Goal: Task Accomplishment & Management: Use online tool/utility

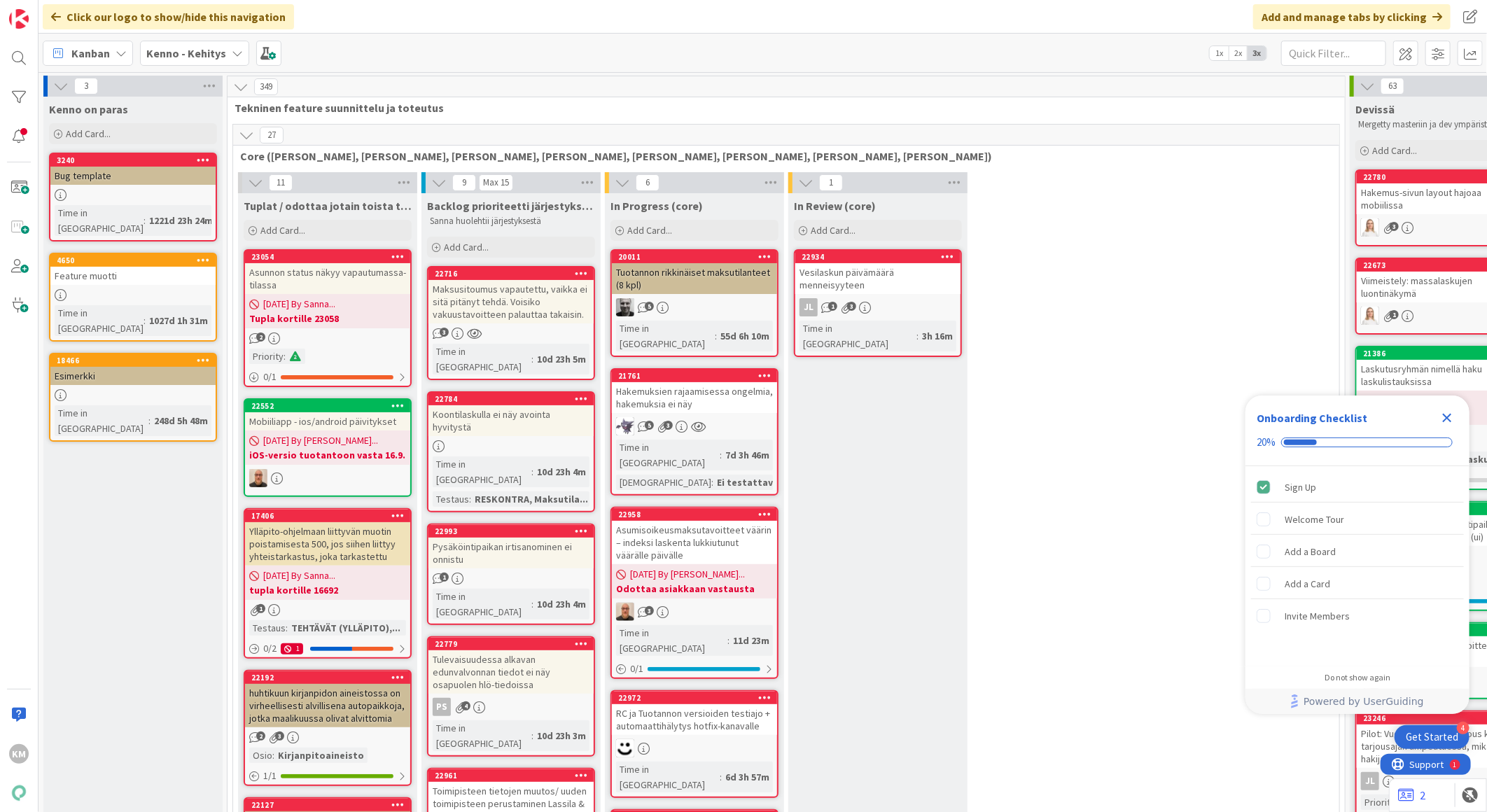
click at [198, 54] on b "Kenno - Kehitys" at bounding box center [187, 53] width 80 height 14
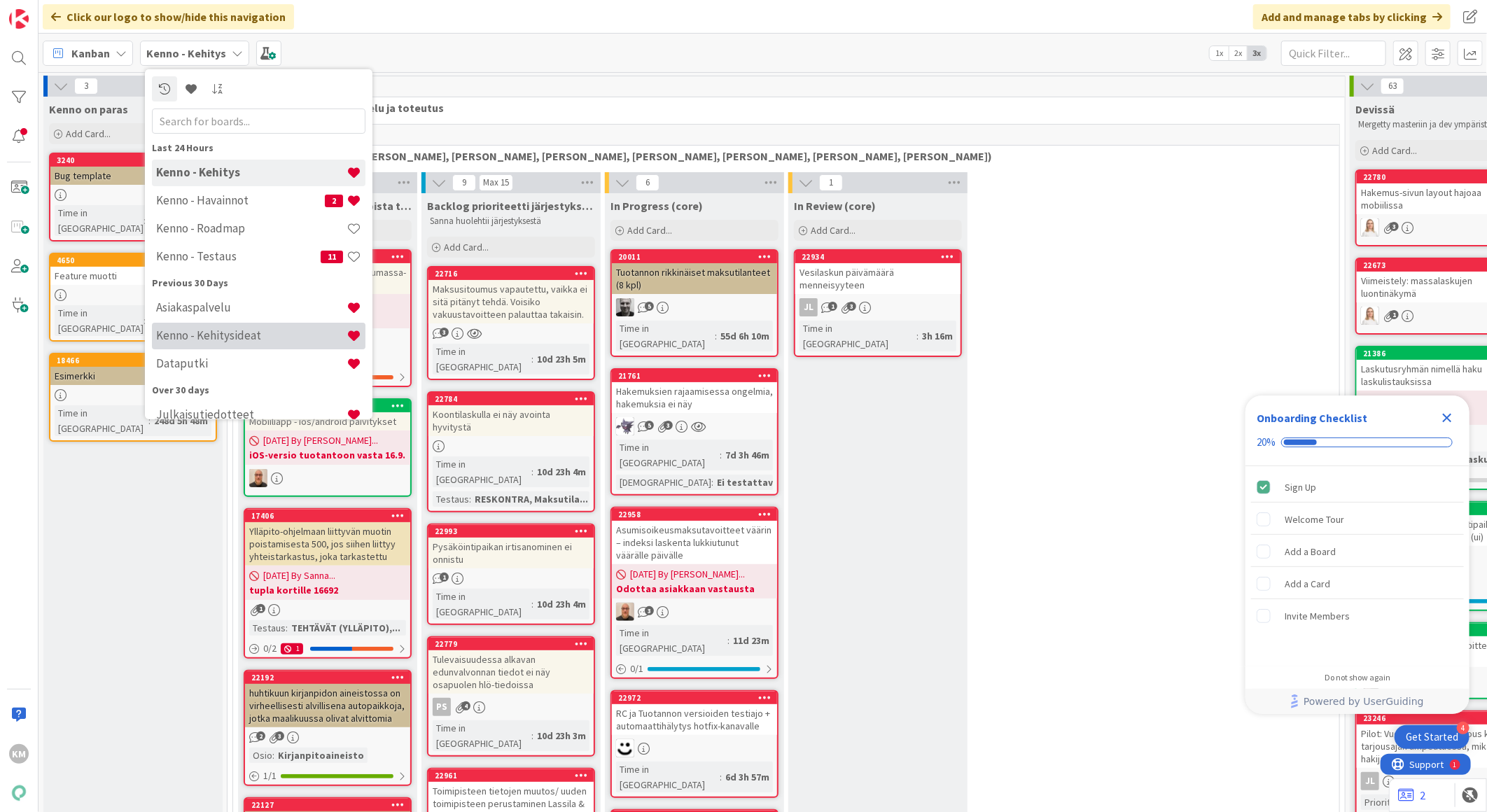
click at [197, 326] on div "Kenno - Kehitysideat" at bounding box center [258, 335] width 214 height 26
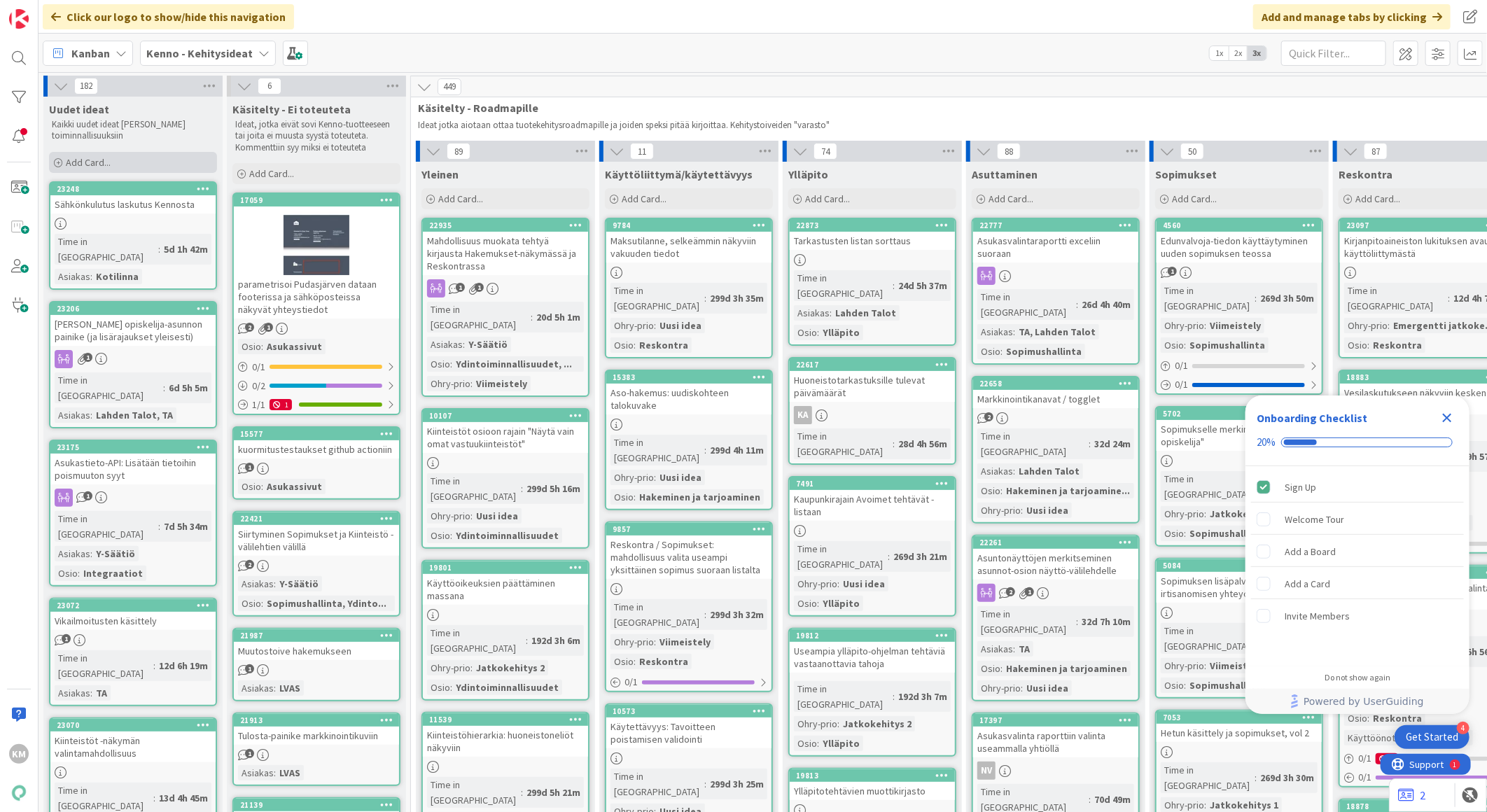
click at [101, 170] on div "Add Card..." at bounding box center [133, 162] width 168 height 21
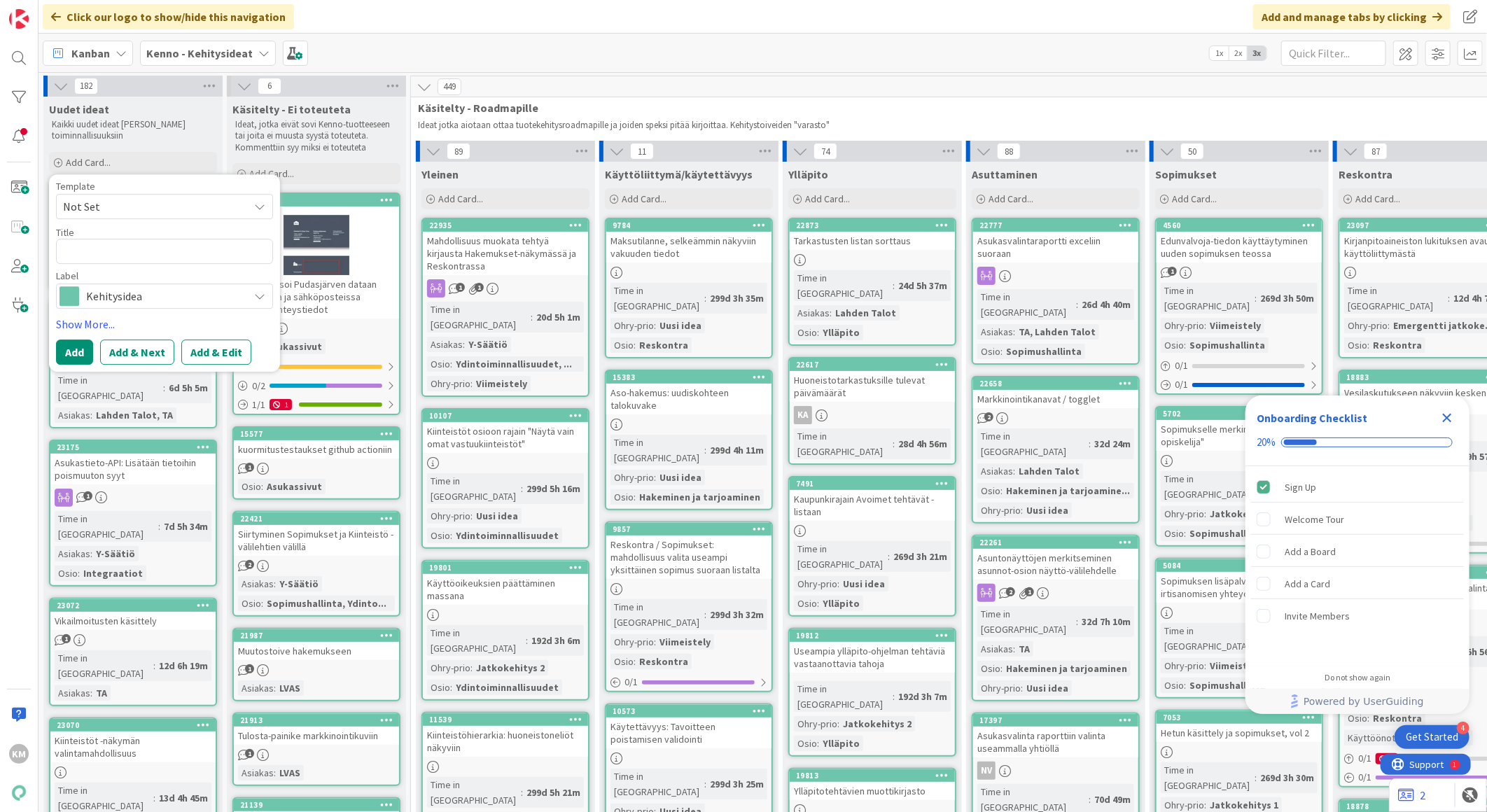
click at [243, 213] on span "Not Set" at bounding box center [164, 207] width 217 height 26
click at [226, 262] on span "Kennon uusi toiminnallisuus (korttipohja)" at bounding box center [176, 266] width 200 height 18
type textarea "x"
type textarea "Kennon uusi toiminnallisuus (korttipohja)"
click at [233, 351] on button "Add & Edit" at bounding box center [216, 352] width 70 height 26
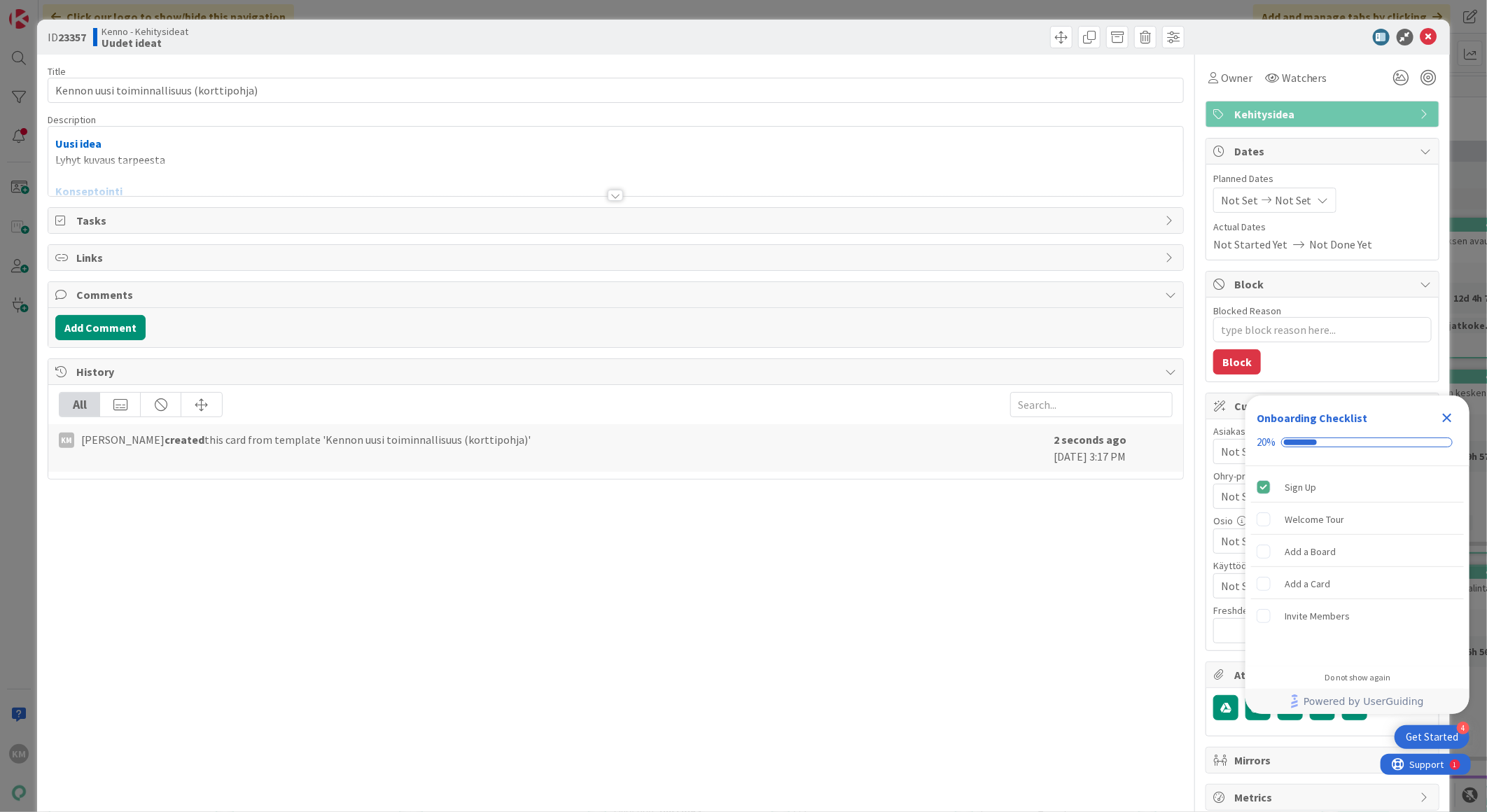
type textarea "x"
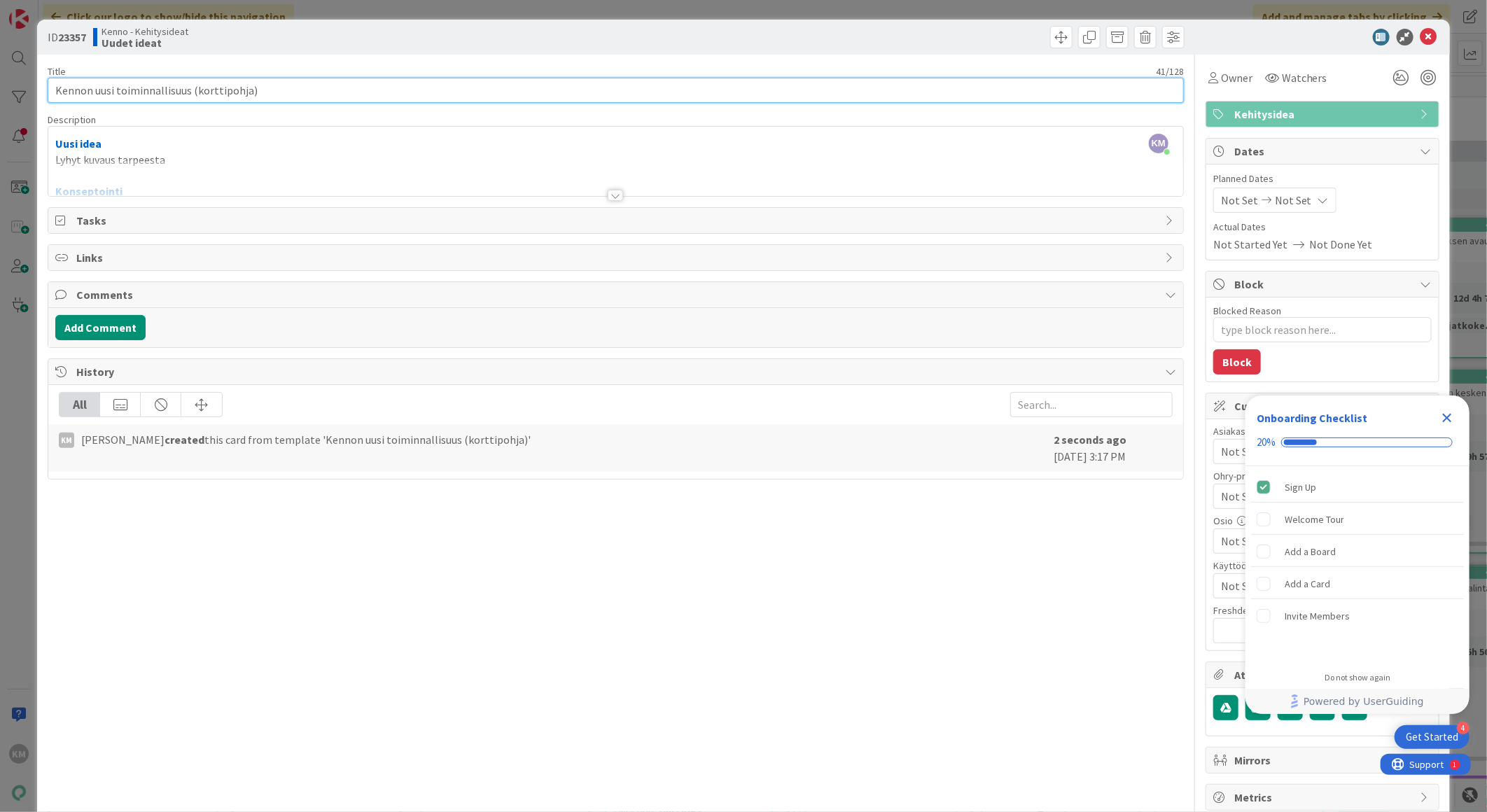
click at [260, 86] on input "Kennon uusi toiminnallisuus (korttipohja)" at bounding box center [615, 90] width 1136 height 26
drag, startPoint x: 262, startPoint y: 89, endPoint x: -3, endPoint y: 57, distance: 266.9
click at [0, 57] on html "4 Get Started Onboarding Checklist 20% Sign Up Welcome Tour Add a Board Add a C…" at bounding box center [743, 406] width 1487 height 812
paste input "Tilin piilotus"
type input "Tilin piilotus"
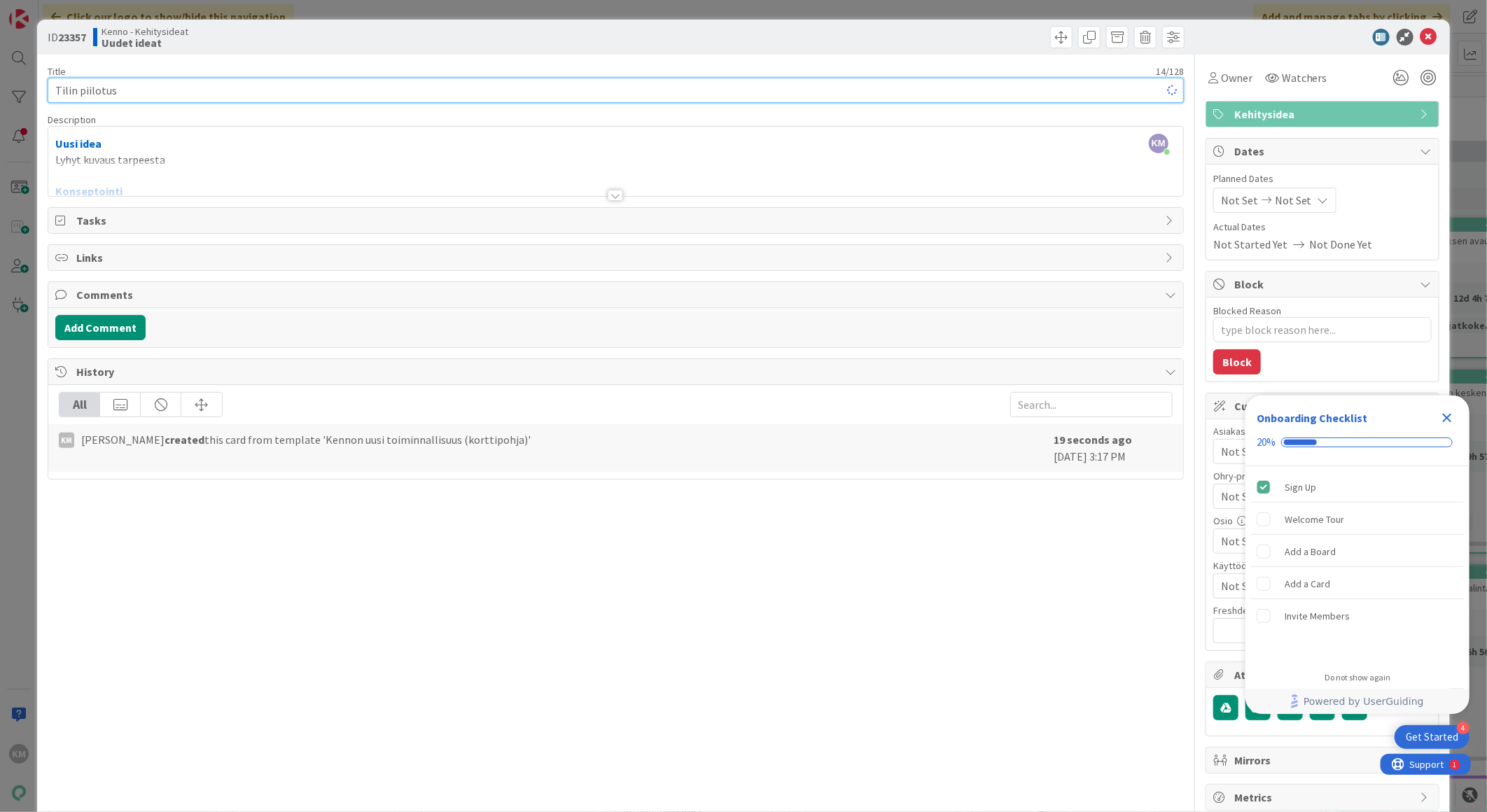
type textarea "x"
type input "Tilin piilotus"
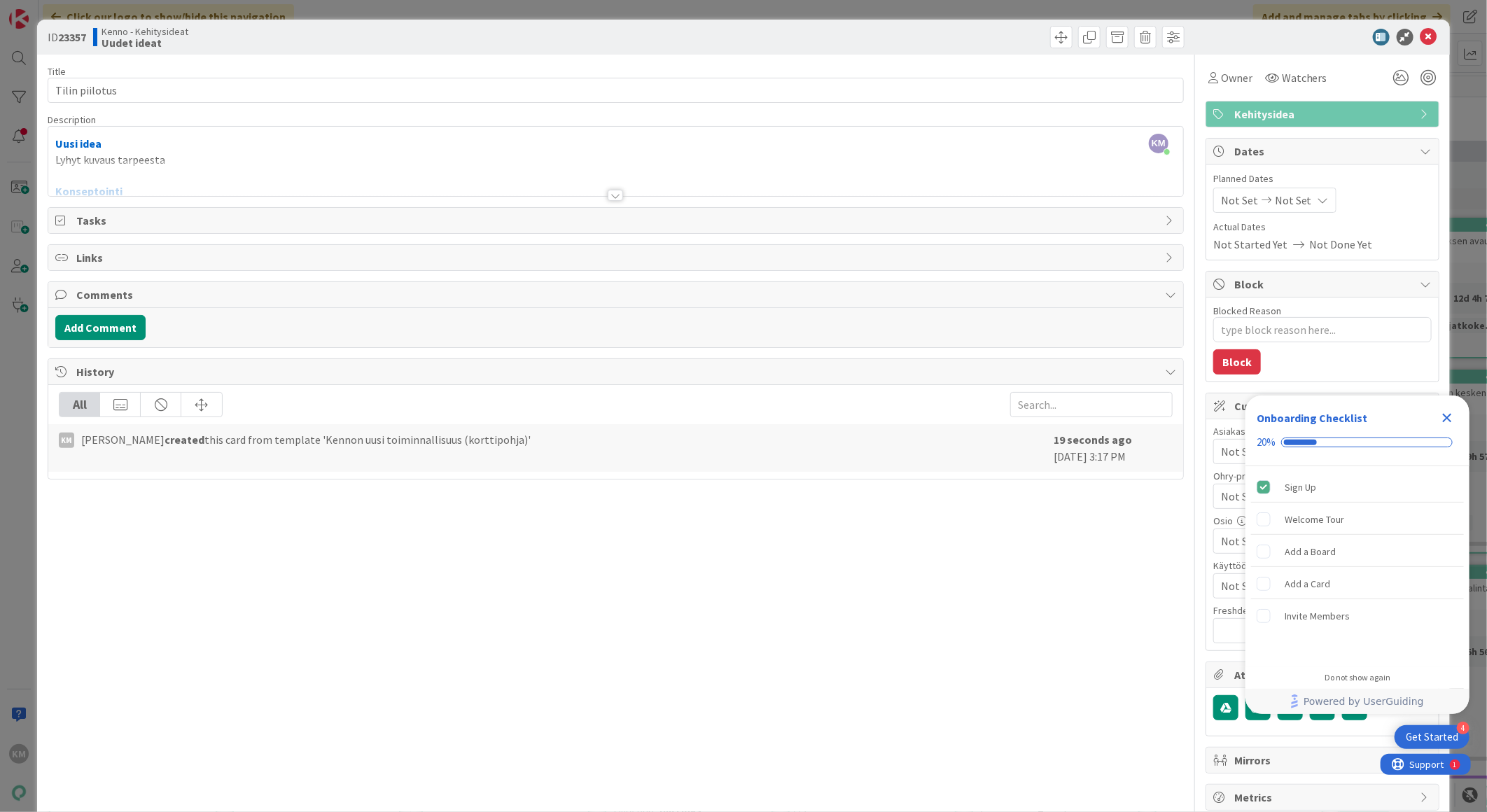
click at [175, 153] on div "KM [PERSON_NAME] just joined Uusi idea Lyhyt kuvaus tarpeesta Konseptointi Liik…" at bounding box center [616, 161] width 1135 height 69
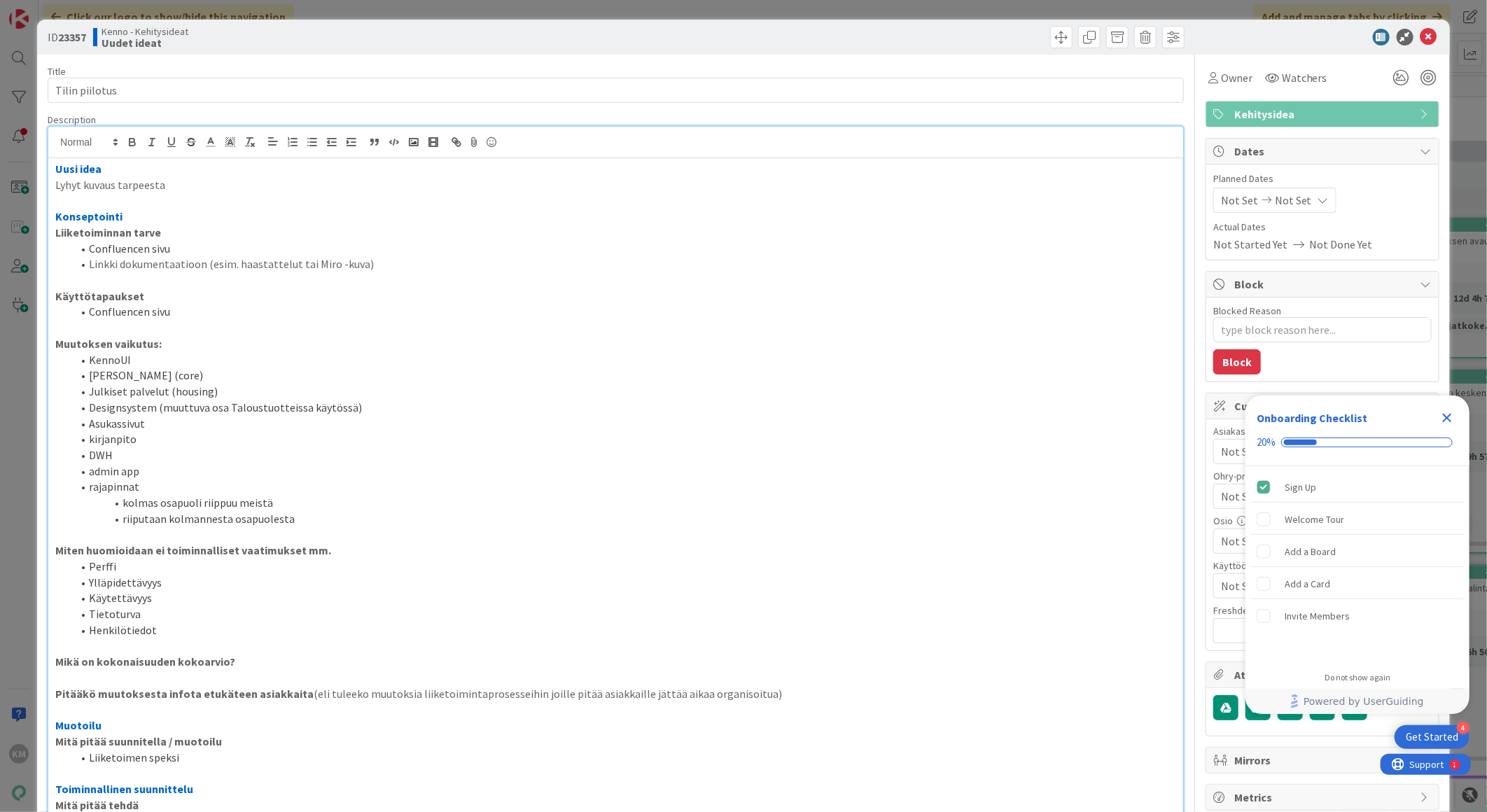
click at [204, 197] on p at bounding box center [615, 200] width 1121 height 16
type textarea "x"
click at [101, 198] on span "Kennosta mahdollista piilottaa jotenkin yksittäinen tili kokonaan" at bounding box center [214, 200] width 318 height 14
click at [446, 210] on p "Konseptointi" at bounding box center [615, 216] width 1121 height 16
click at [441, 203] on p "Kennosta tulisi olla mahdollista piilottaa jotenkin yksittäinen tili kokonaan" at bounding box center [615, 200] width 1121 height 16
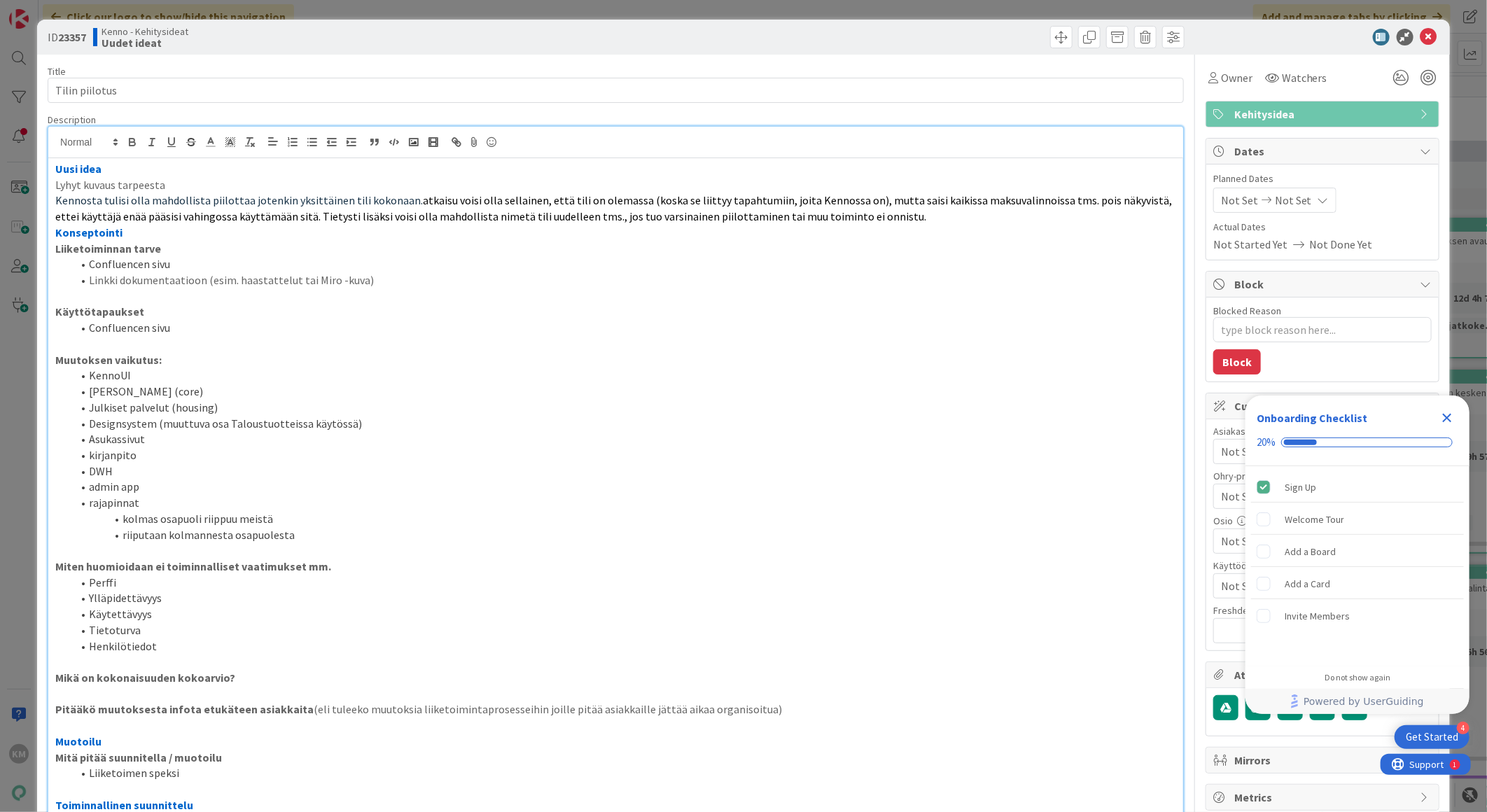
click at [403, 204] on span "atkaisu voisi olla sellainen, että tili on olemassa (koska se liittyy tapahtumi…" at bounding box center [614, 208] width 1119 height 30
drag, startPoint x: 401, startPoint y: 201, endPoint x: 409, endPoint y: 207, distance: 10.0
click at [402, 201] on span "Kennosta tulisi olla mahdollista piilottaa jotenkin yksittäinen tili kokonaan.R" at bounding box center [243, 200] width 375 height 14
click at [464, 253] on p "Liiketoiminnan tarve" at bounding box center [615, 249] width 1121 height 16
click at [339, 201] on span "Kennosta tulisi olla mahdollista piilottaa jotenkin yksittäinen tili kokonaan R" at bounding box center [243, 200] width 375 height 14
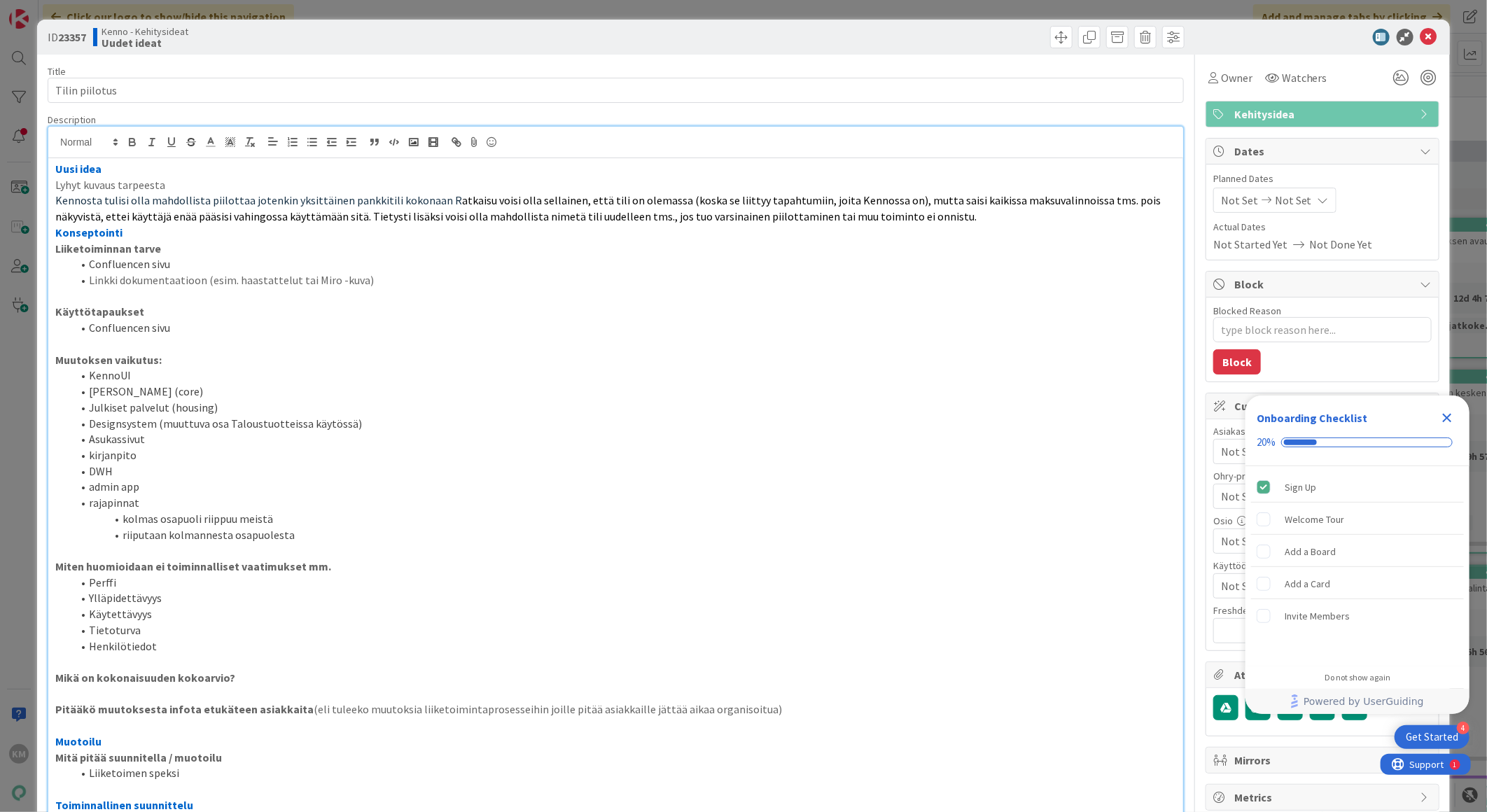
click at [1450, 415] on icon "Close Checklist" at bounding box center [1447, 418] width 9 height 9
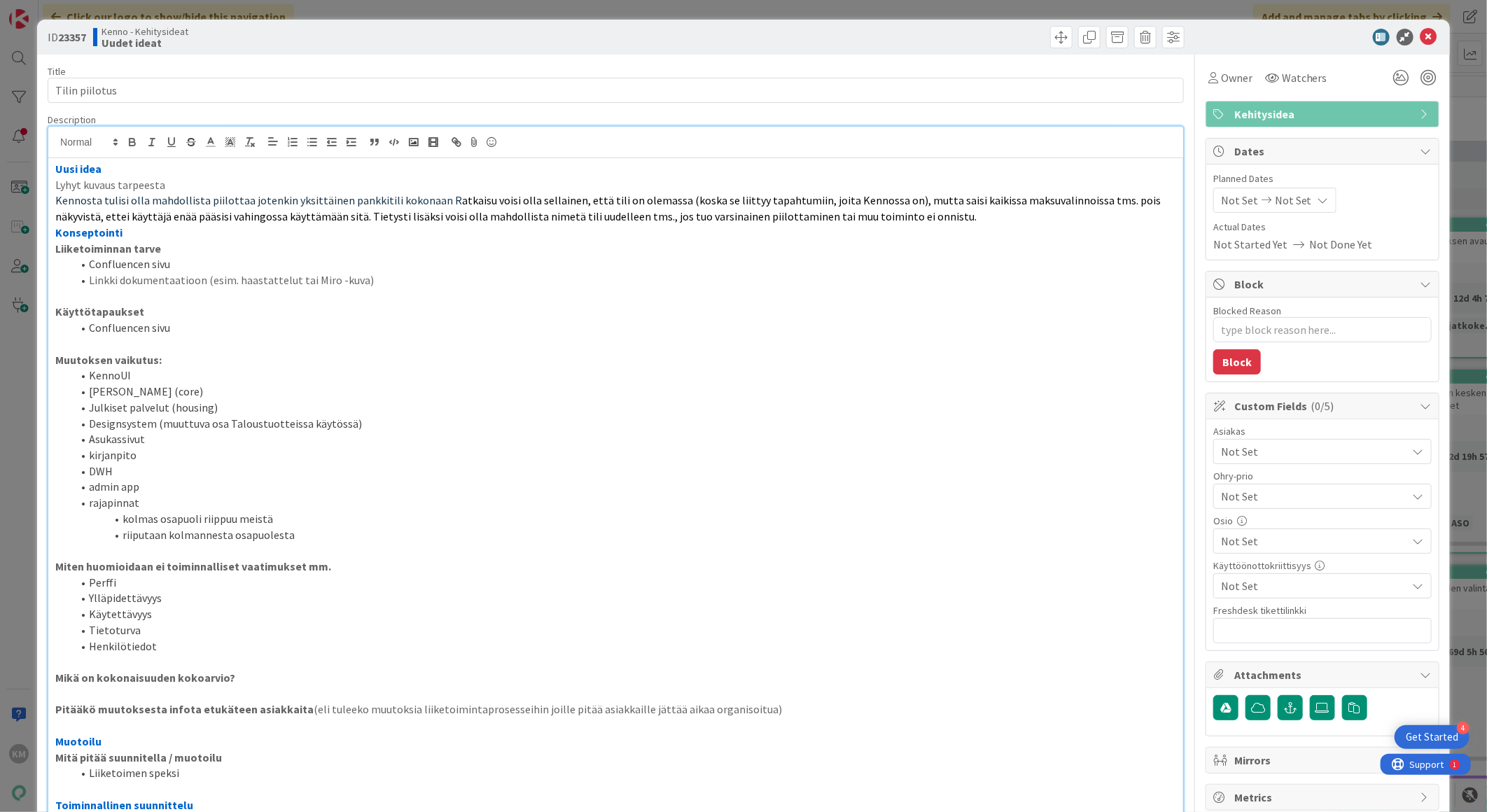
click at [1261, 444] on span "Not Set" at bounding box center [1314, 452] width 187 height 17
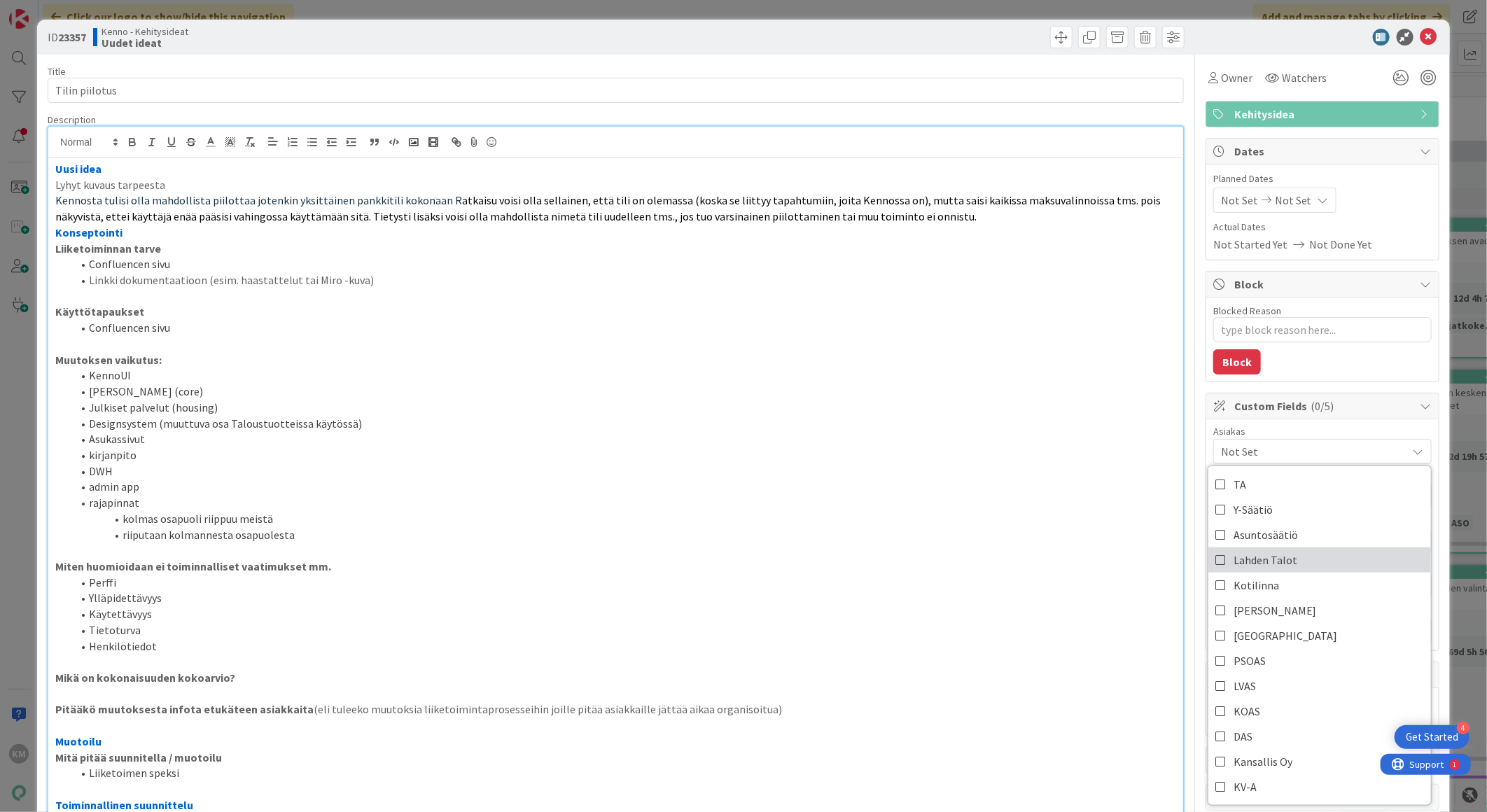
click at [1295, 557] on link "Lahden Talot" at bounding box center [1319, 560] width 222 height 26
drag, startPoint x: 1063, startPoint y: 598, endPoint x: 1079, endPoint y: 604, distance: 17.1
click at [1063, 598] on li "Ylläpidettävyys" at bounding box center [625, 598] width 1104 height 16
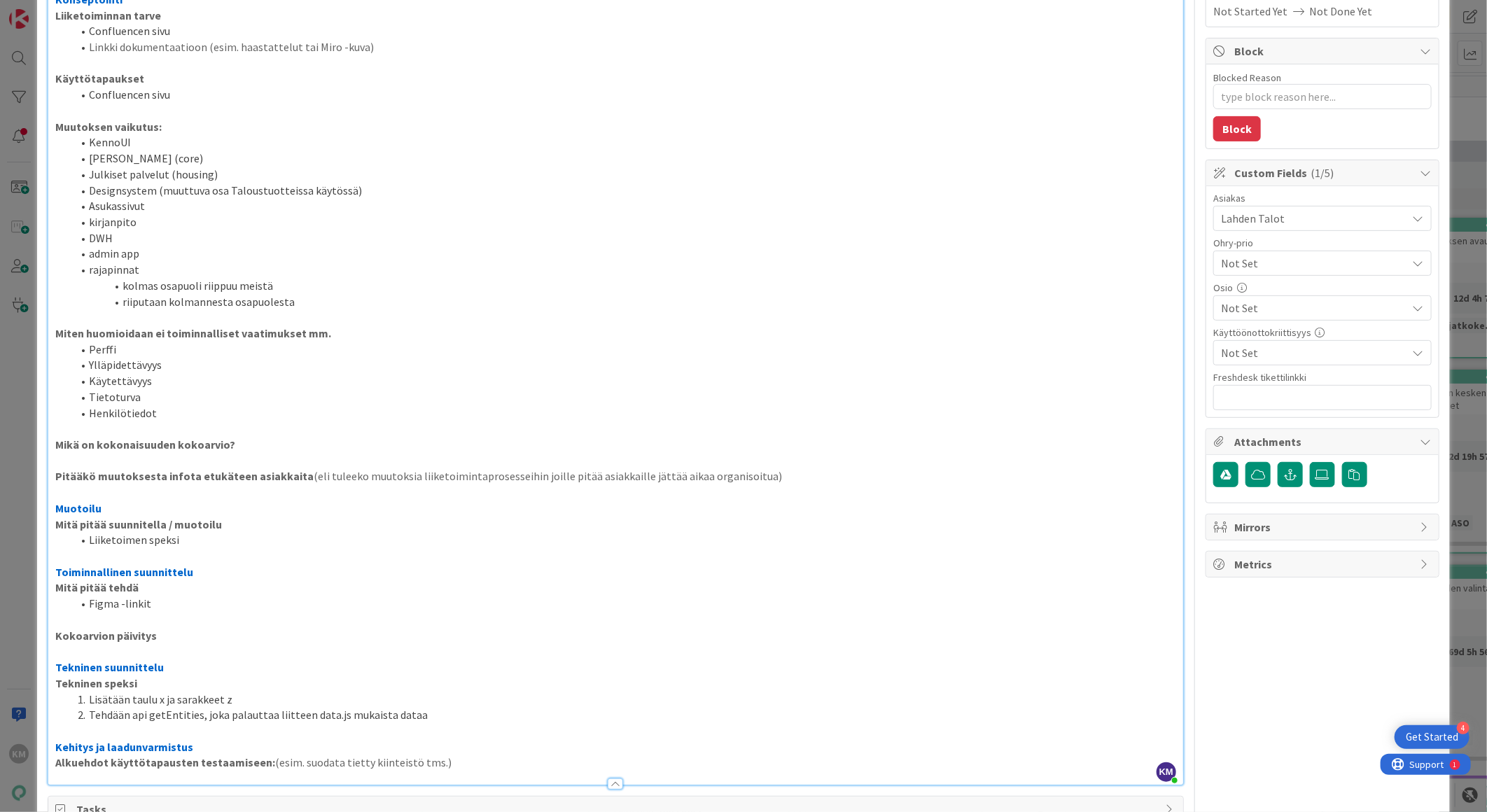
scroll to position [521, 0]
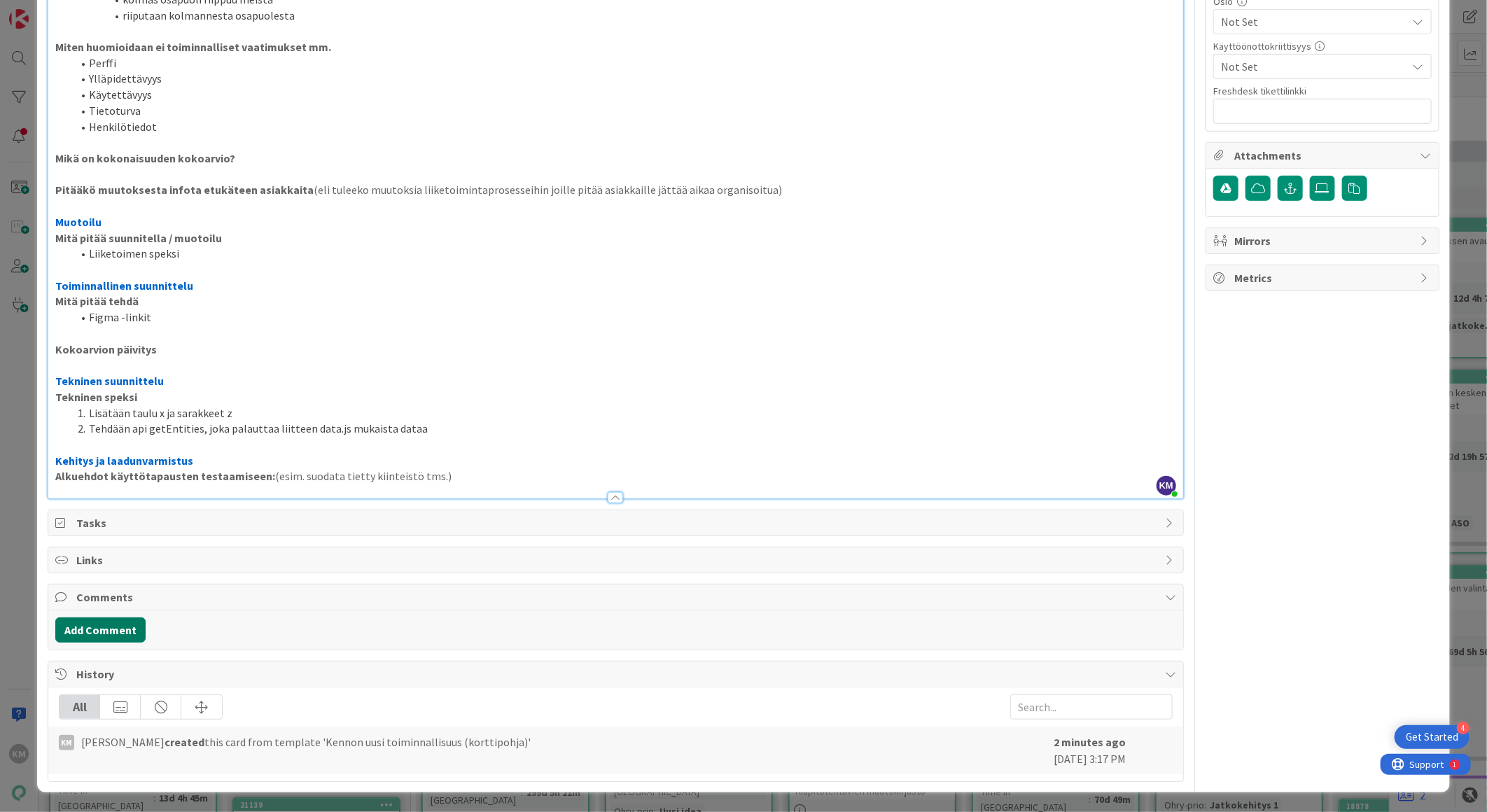
click at [105, 621] on button "Add Comment" at bounding box center [101, 631] width 90 height 26
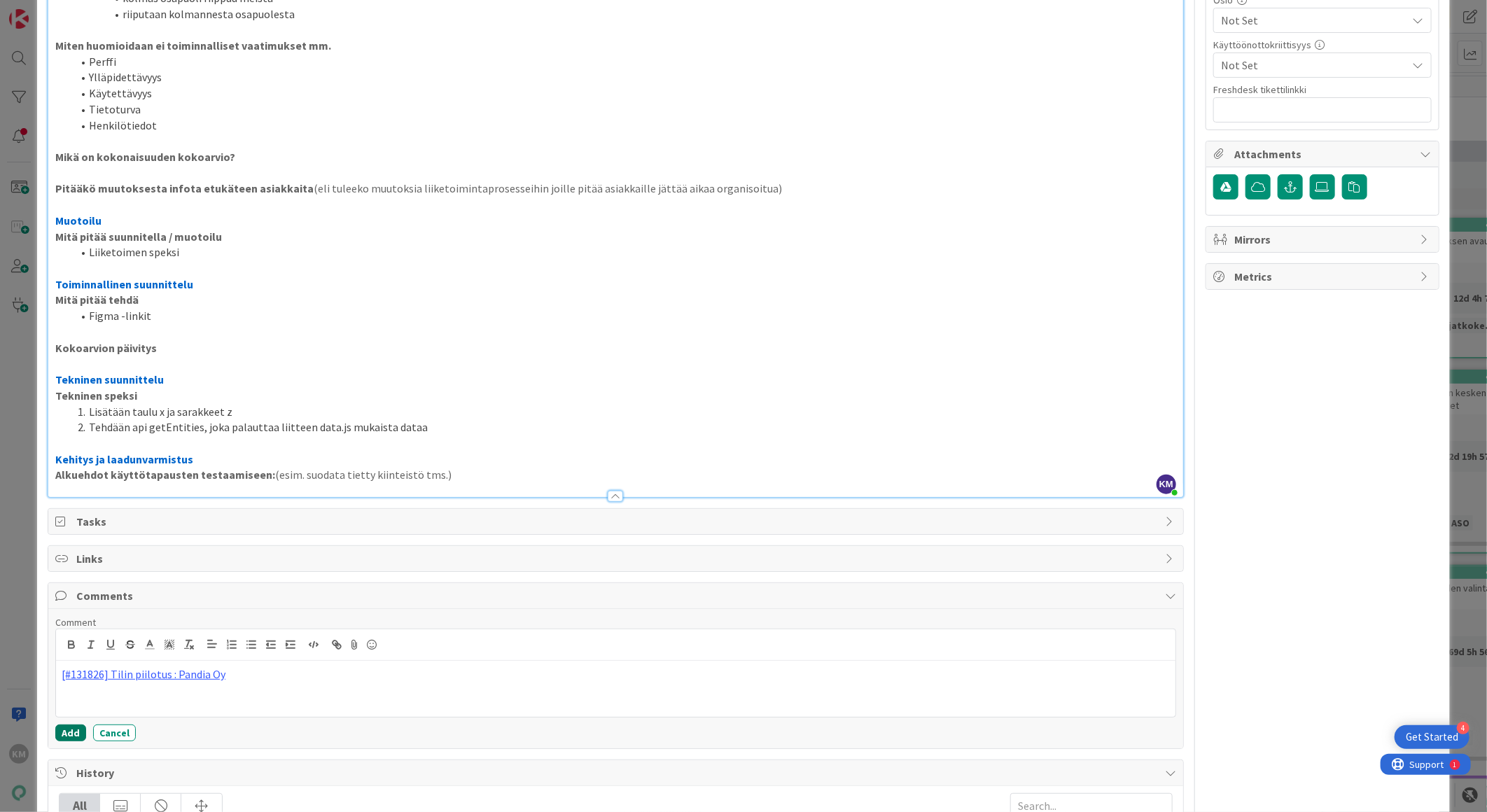
click at [65, 732] on button "Add" at bounding box center [71, 733] width 31 height 17
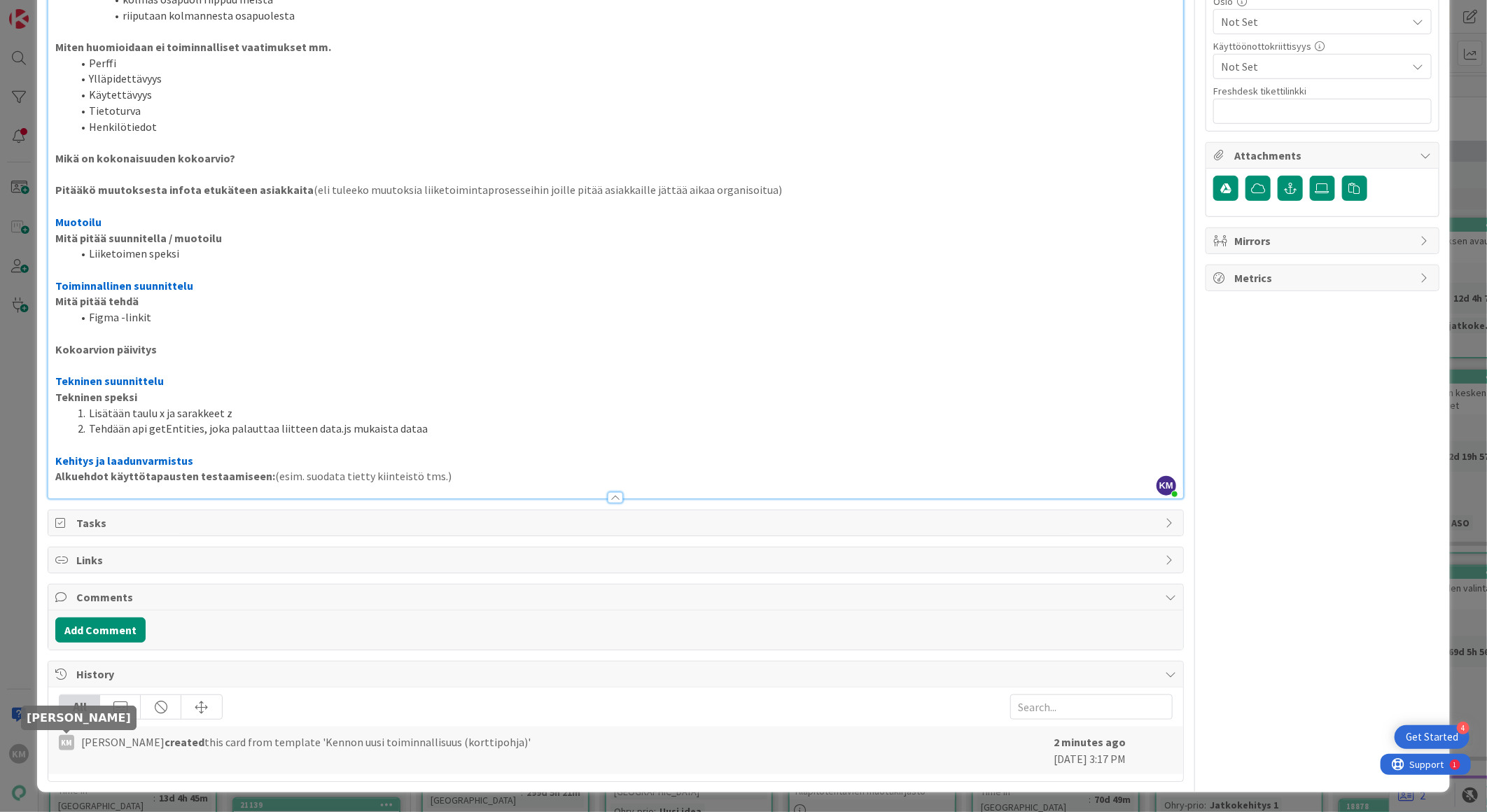
type textarea "x"
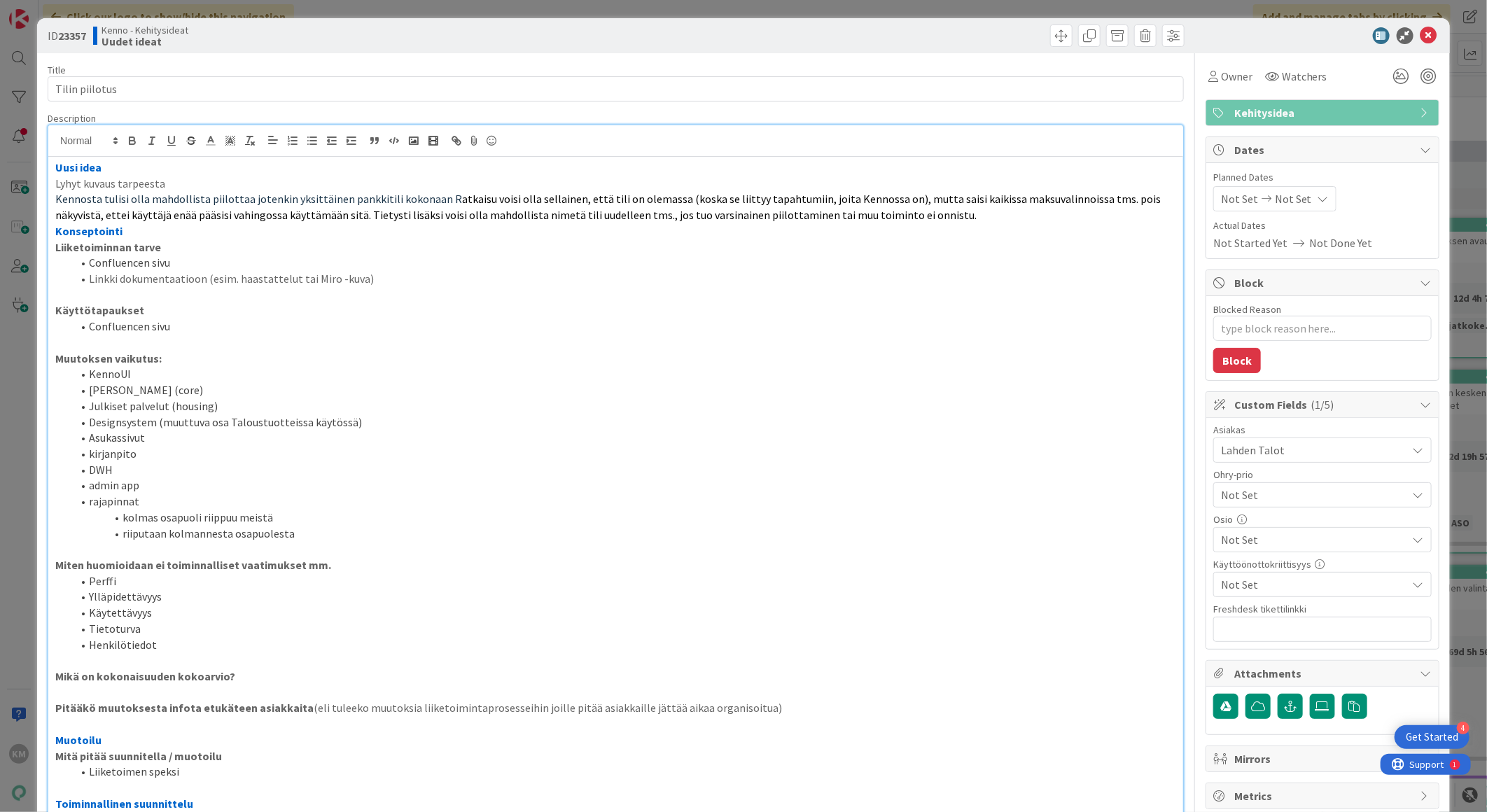
scroll to position [0, 0]
click at [68, 37] on b "23357" at bounding box center [72, 37] width 28 height 14
copy b "23357"
click at [1419, 26] on div "ID 23357 Kenno - Kehitysideat Uudet ideat" at bounding box center [744, 37] width 1413 height 35
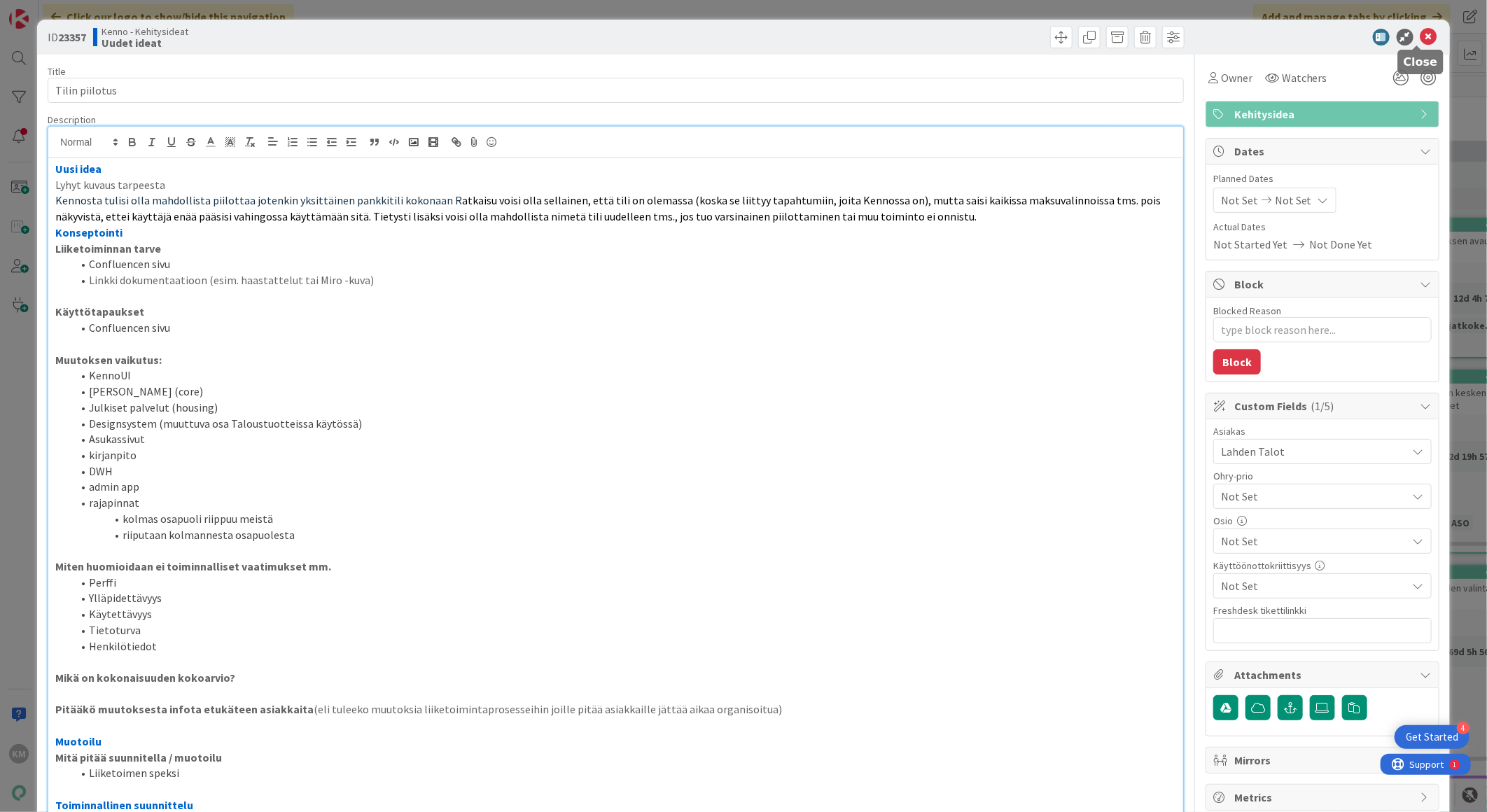
click at [1421, 37] on icon at bounding box center [1429, 37] width 17 height 17
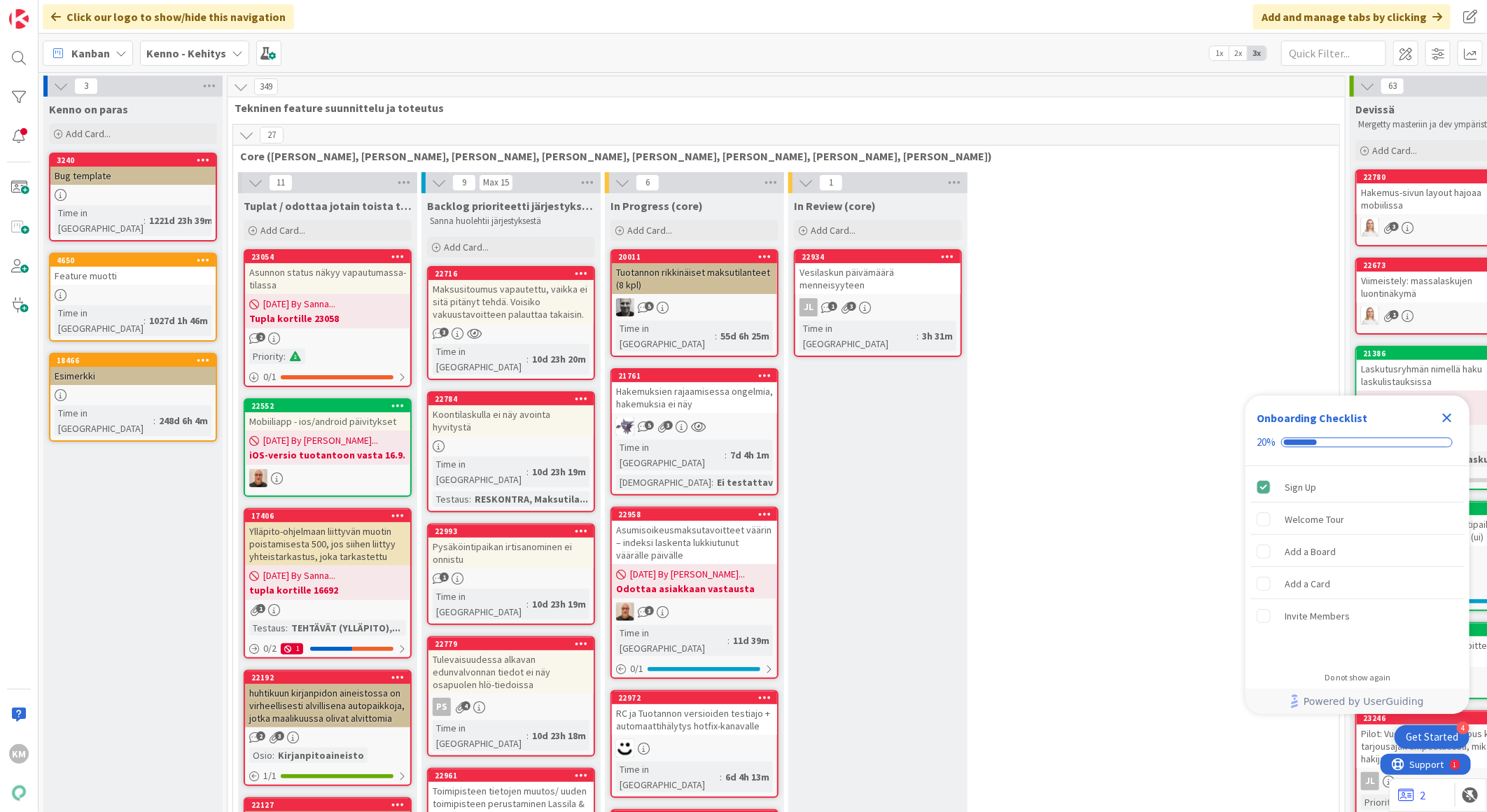
click at [201, 49] on b "Kenno - Kehitys" at bounding box center [187, 53] width 80 height 14
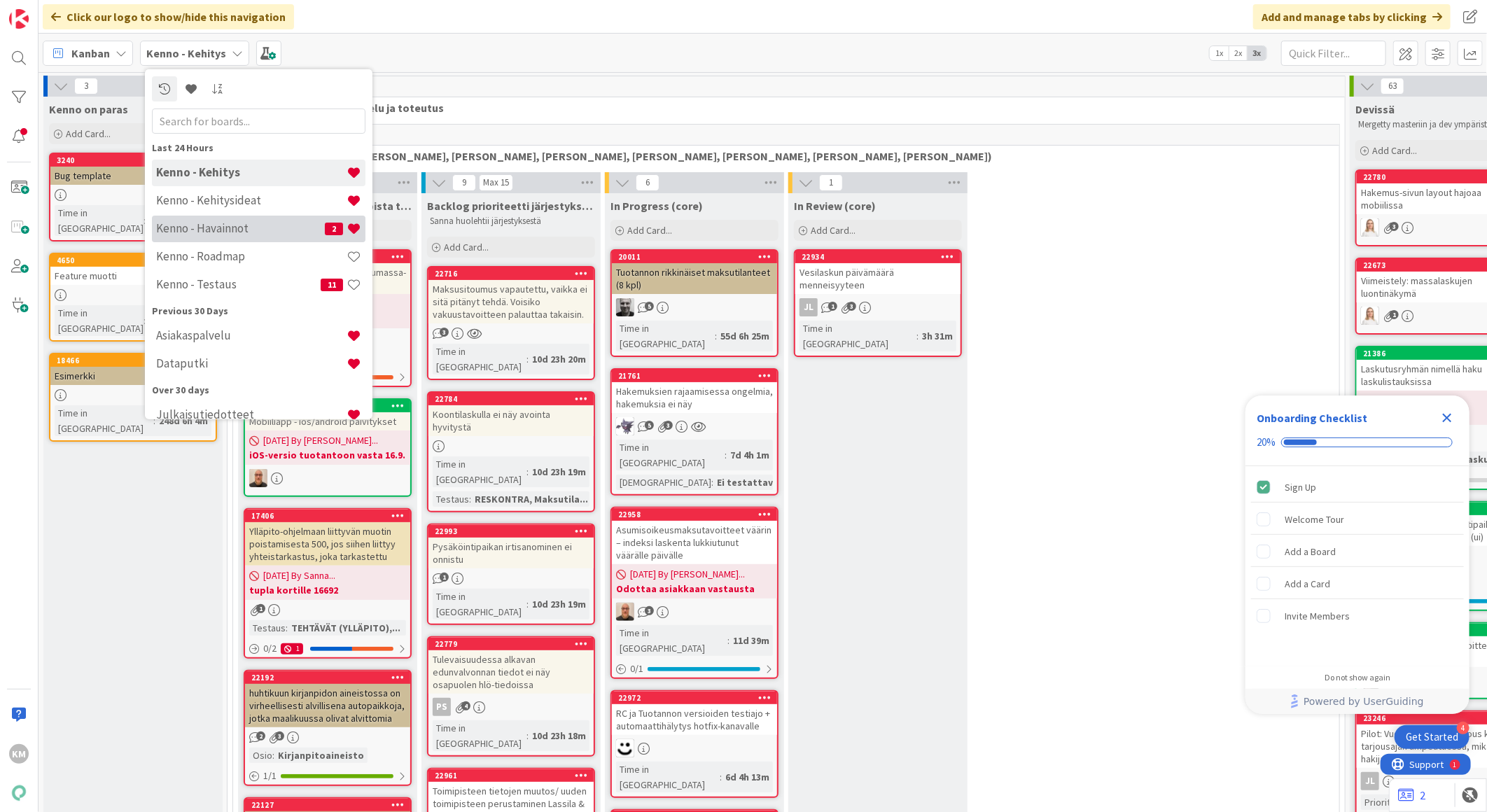
click at [200, 229] on h4 "Kenno - Havainnot" at bounding box center [240, 228] width 169 height 14
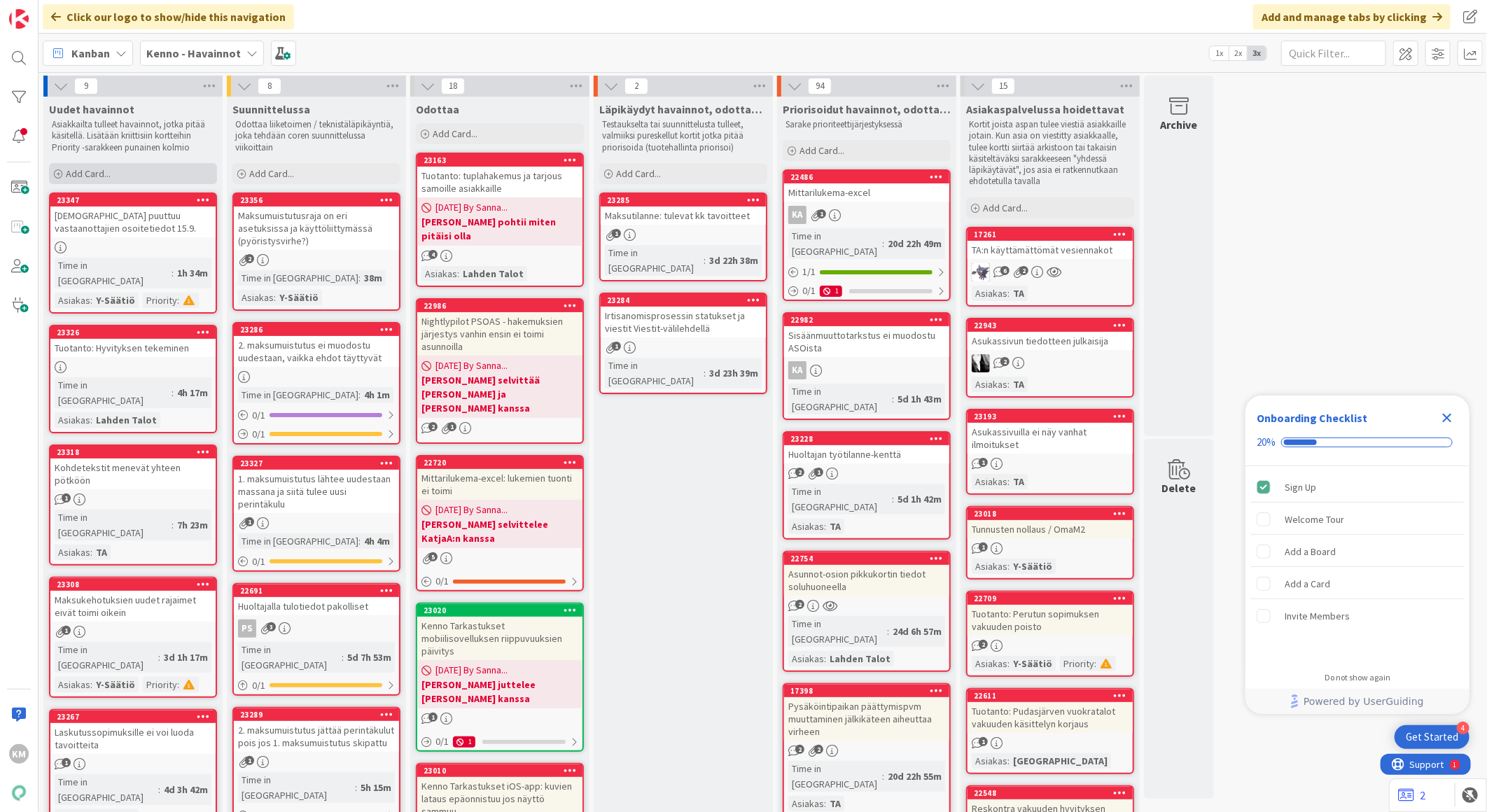
click at [144, 170] on div "Add Card..." at bounding box center [133, 173] width 168 height 21
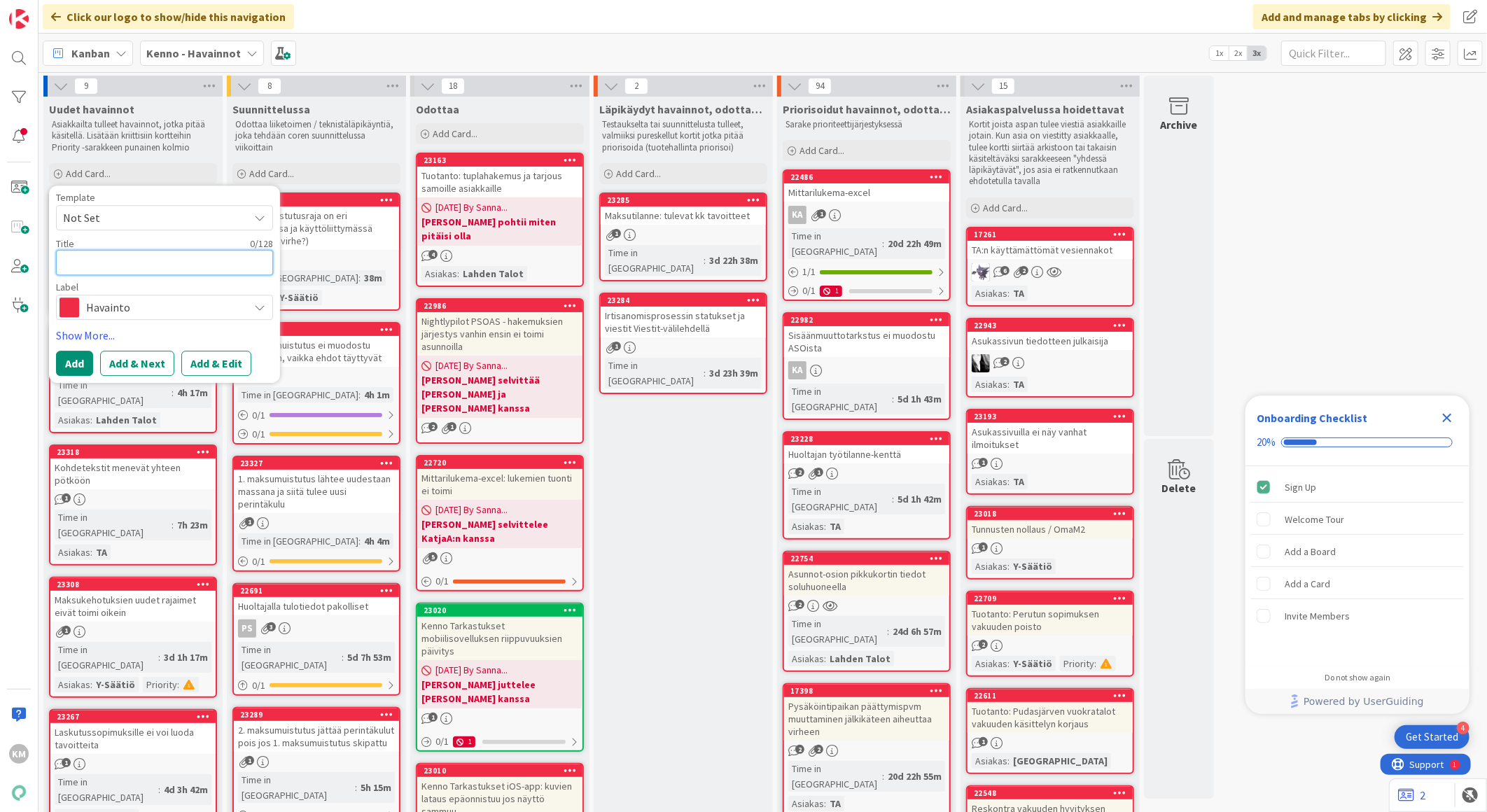
paste textarea "Stagingiin lisättävä oikea sähköpostin lähetysosoite testausta varten"
type textarea "x"
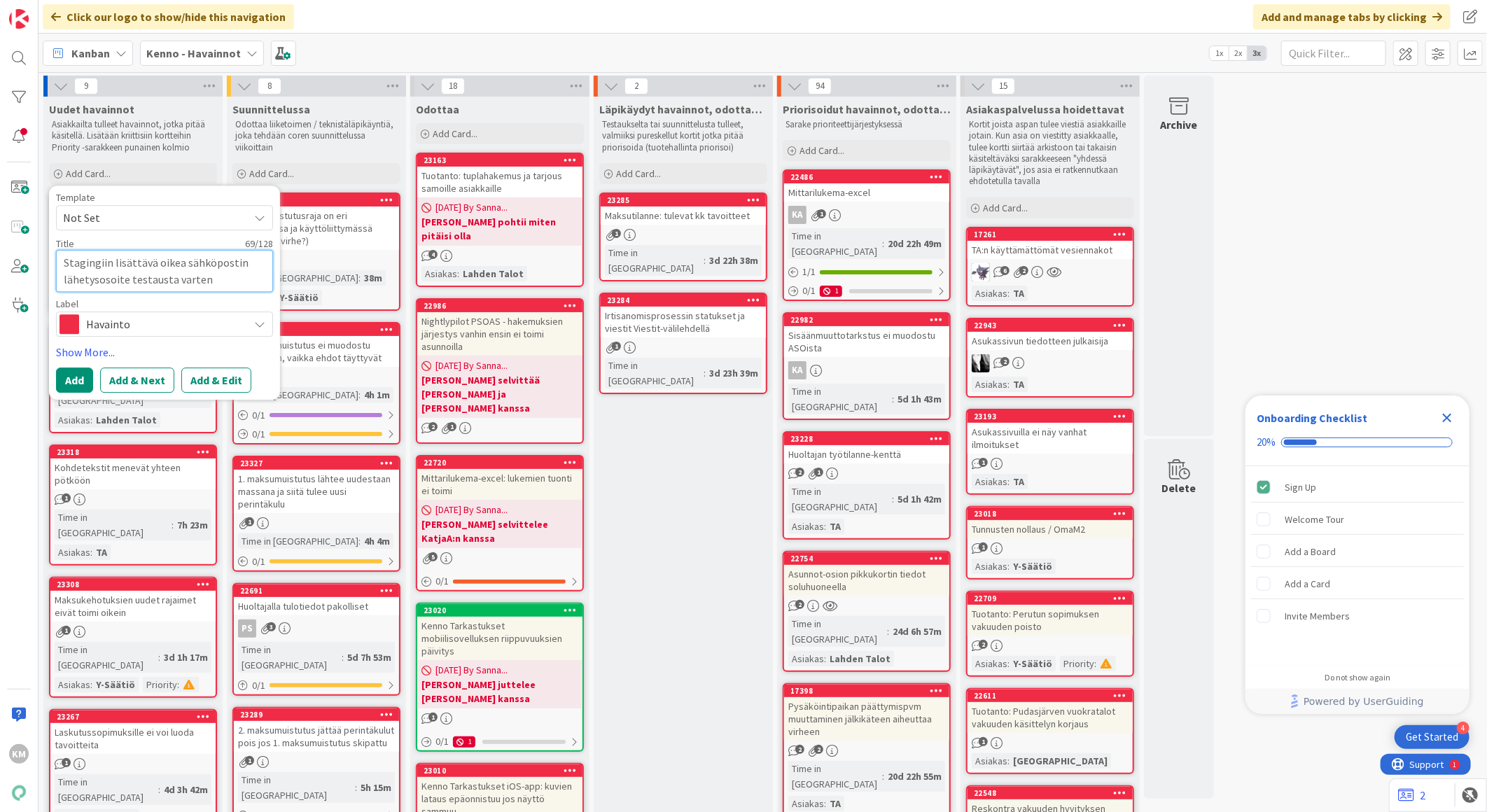
type textarea "Stagingiin lisättävä oikea sähköpostin lähetysosoite testausta varten"
click at [208, 383] on button "Add & Edit" at bounding box center [216, 380] width 70 height 26
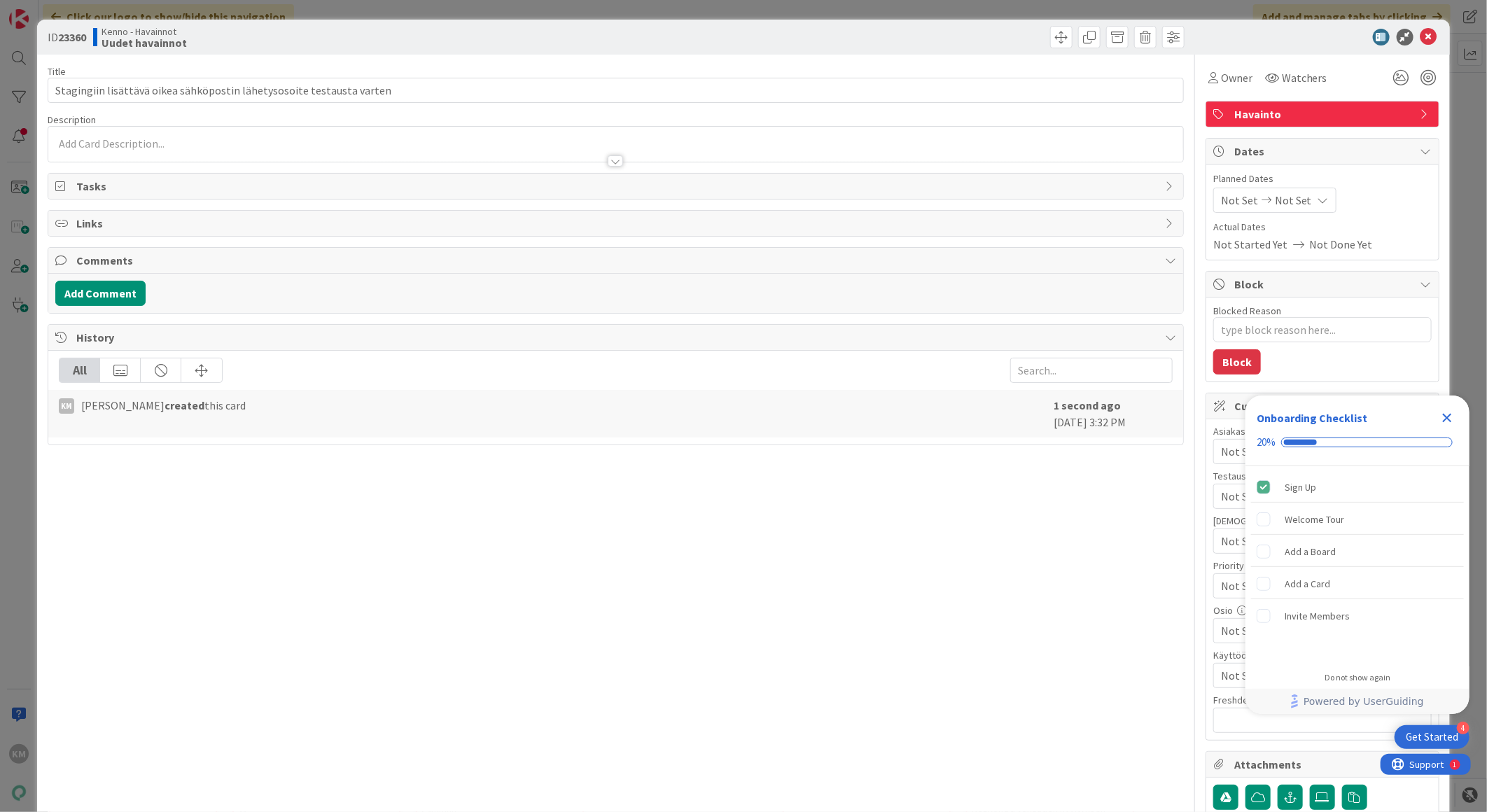
click at [140, 140] on div at bounding box center [616, 144] width 1135 height 35
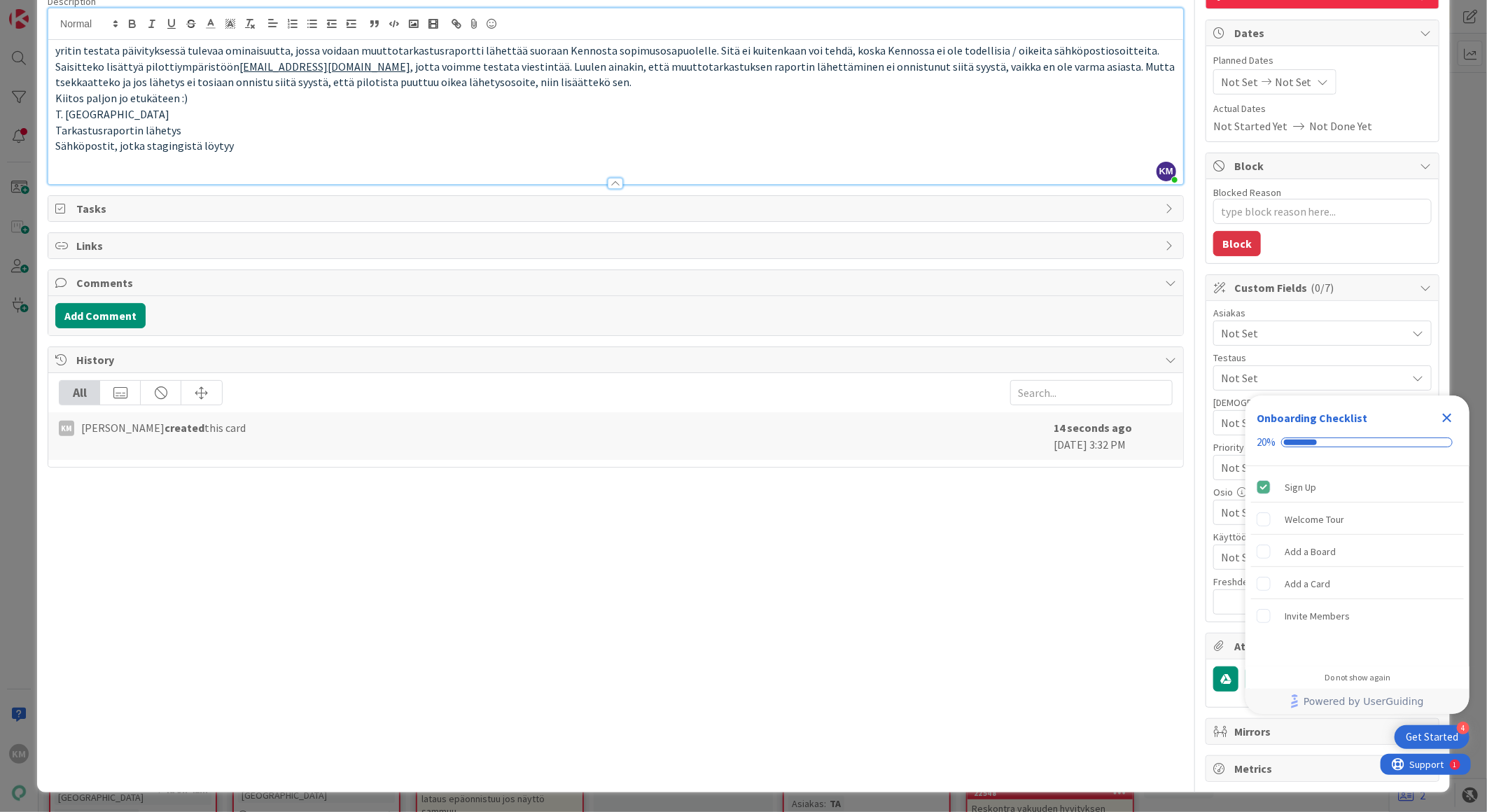
scroll to position [1275, 0]
click at [104, 328] on button "Add Comment" at bounding box center [101, 316] width 90 height 26
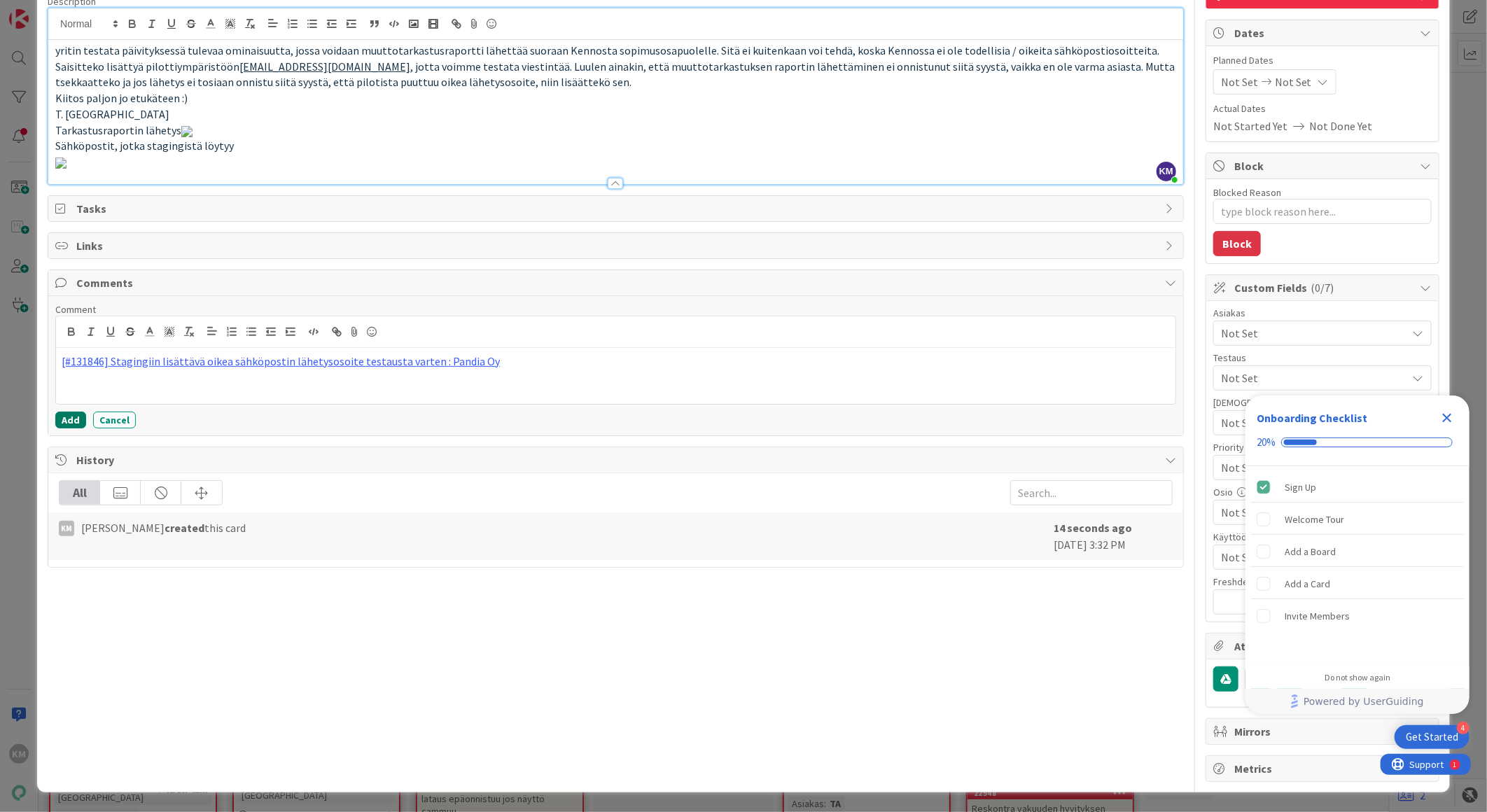
click at [72, 429] on button "Add" at bounding box center [71, 420] width 31 height 17
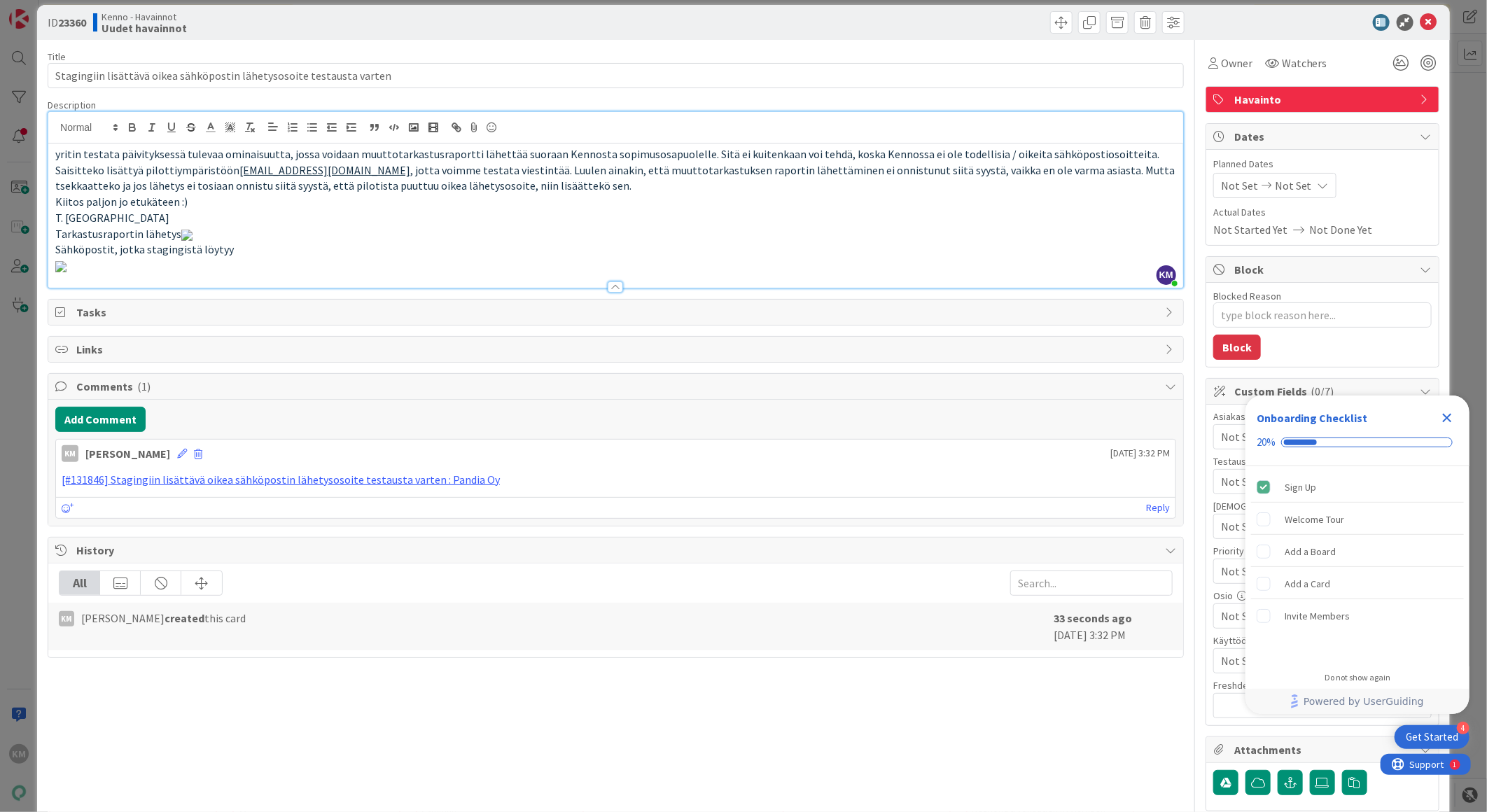
scroll to position [0, 0]
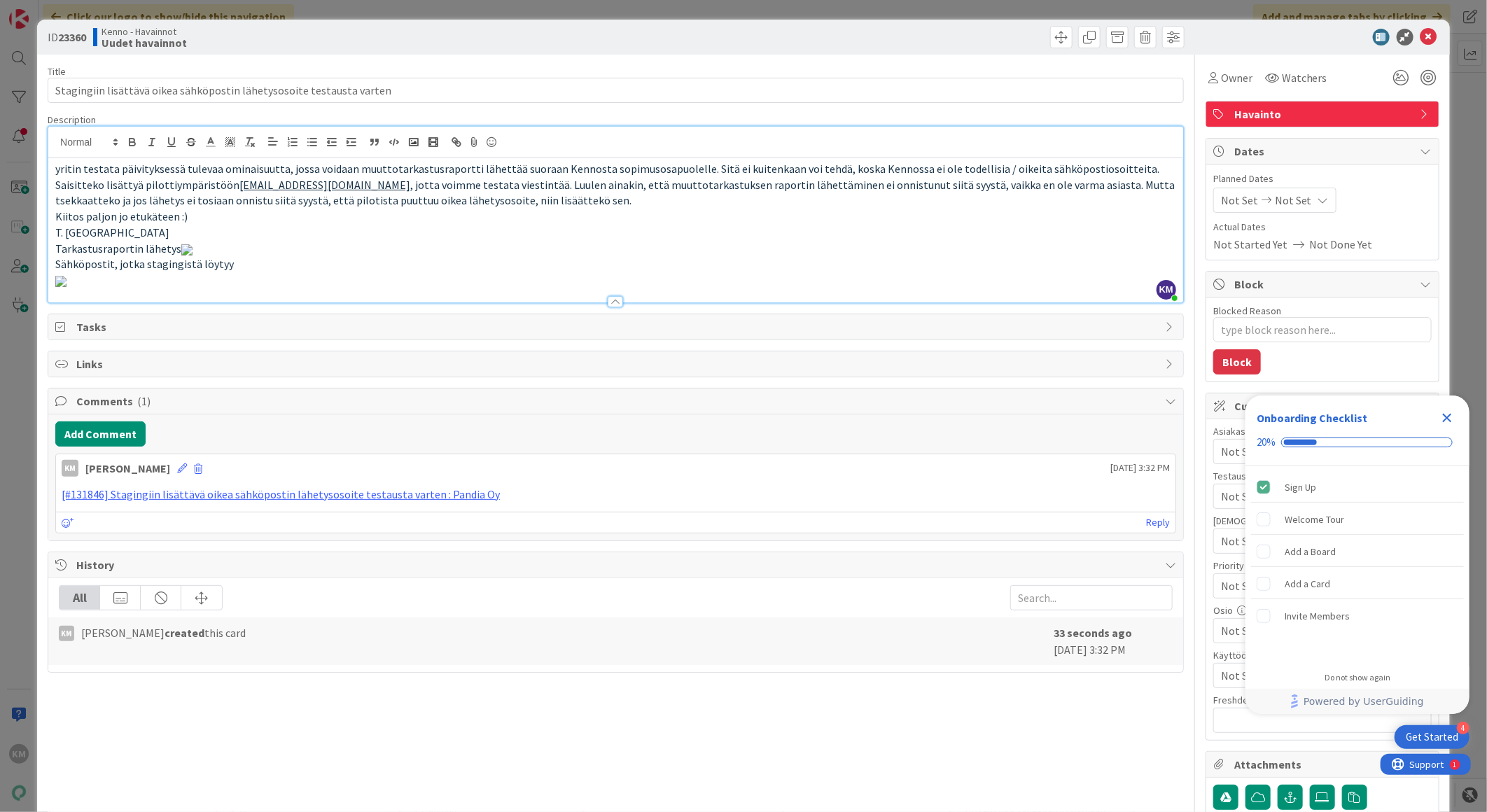
click at [1444, 417] on icon "Close Checklist" at bounding box center [1447, 418] width 17 height 17
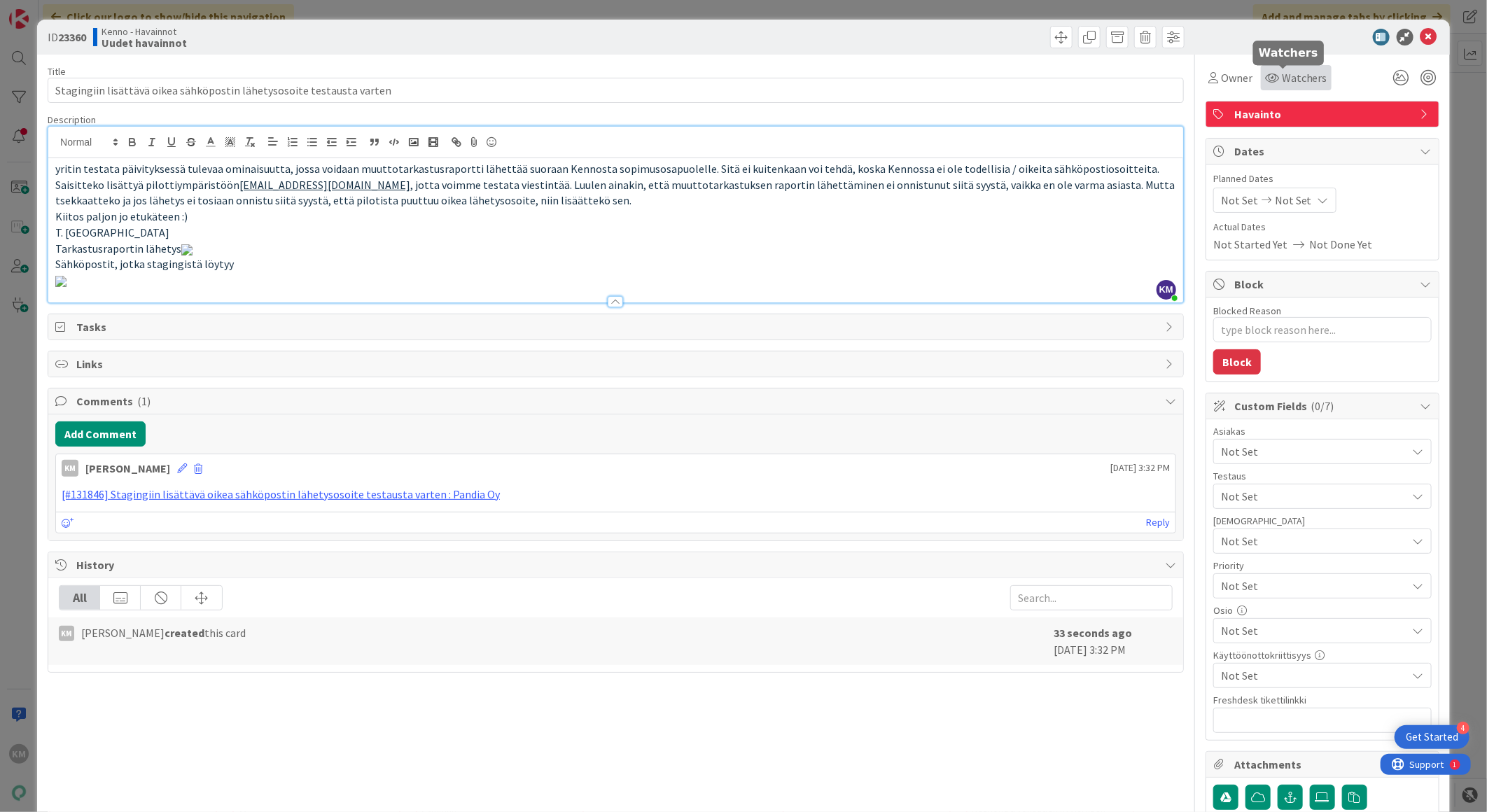
click at [1302, 76] on span "Watchers" at bounding box center [1304, 78] width 45 height 17
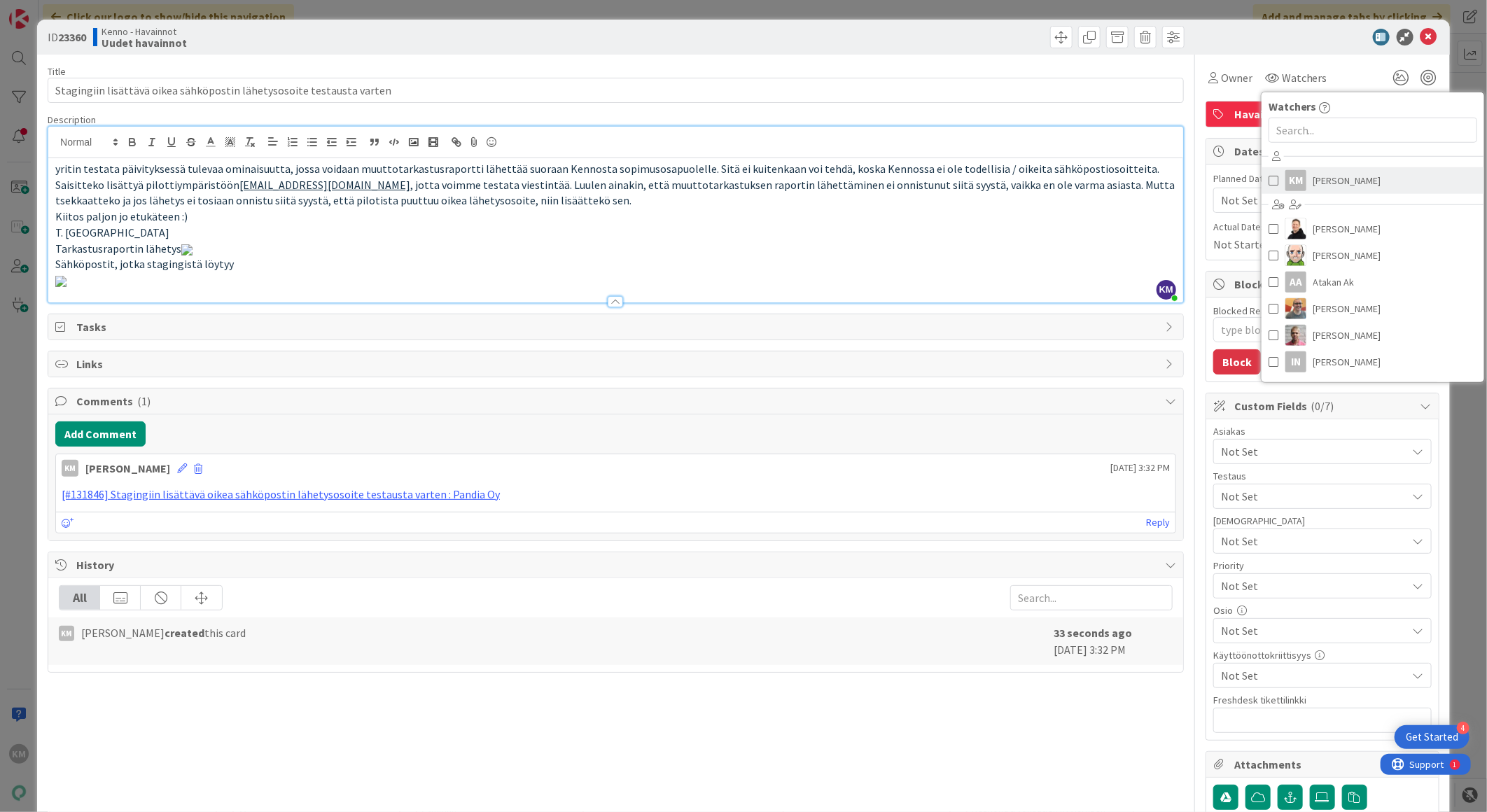
click at [1328, 181] on span "[PERSON_NAME]" at bounding box center [1347, 181] width 68 height 21
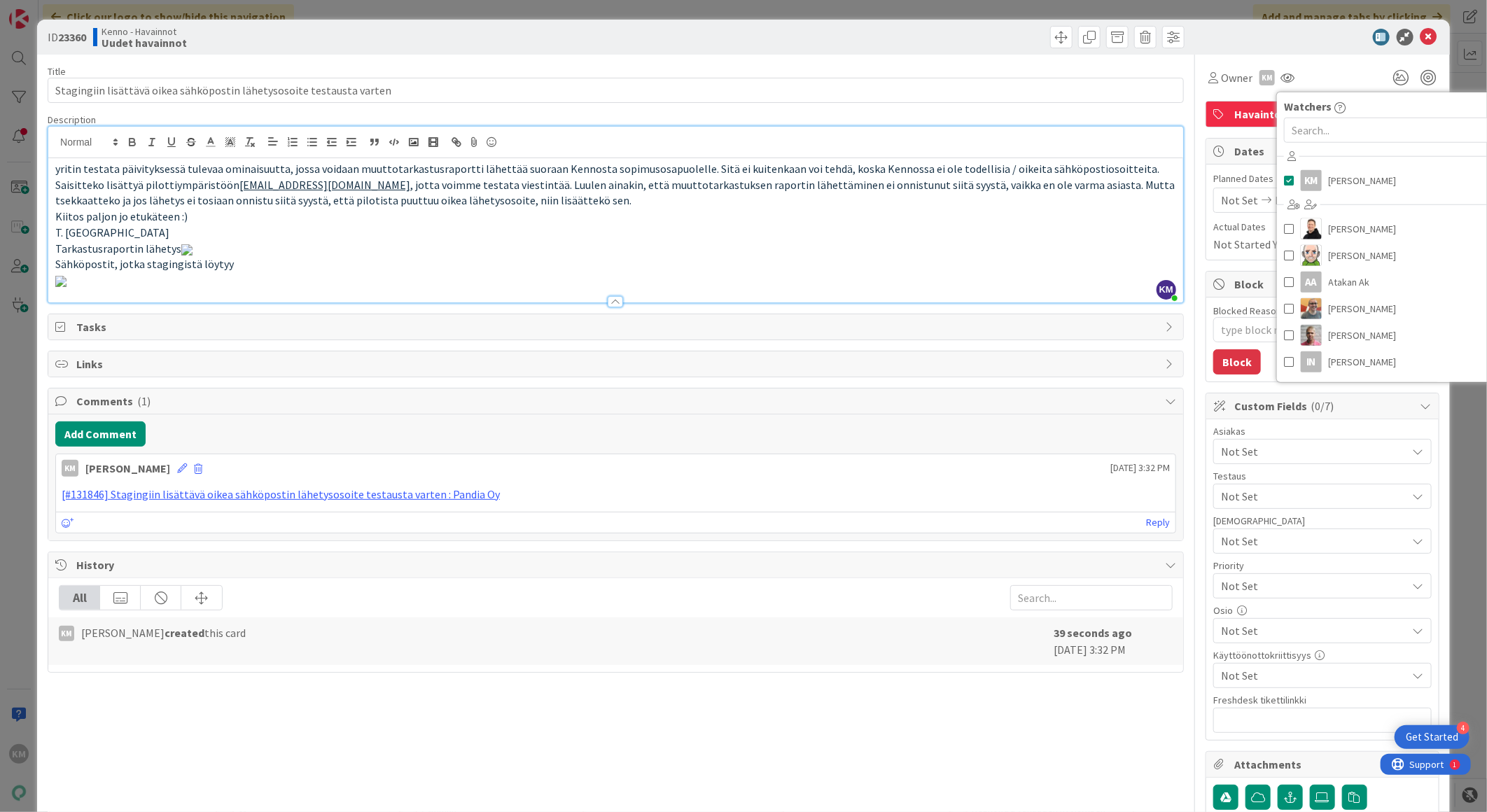
click at [1332, 43] on div at bounding box center [1315, 37] width 248 height 17
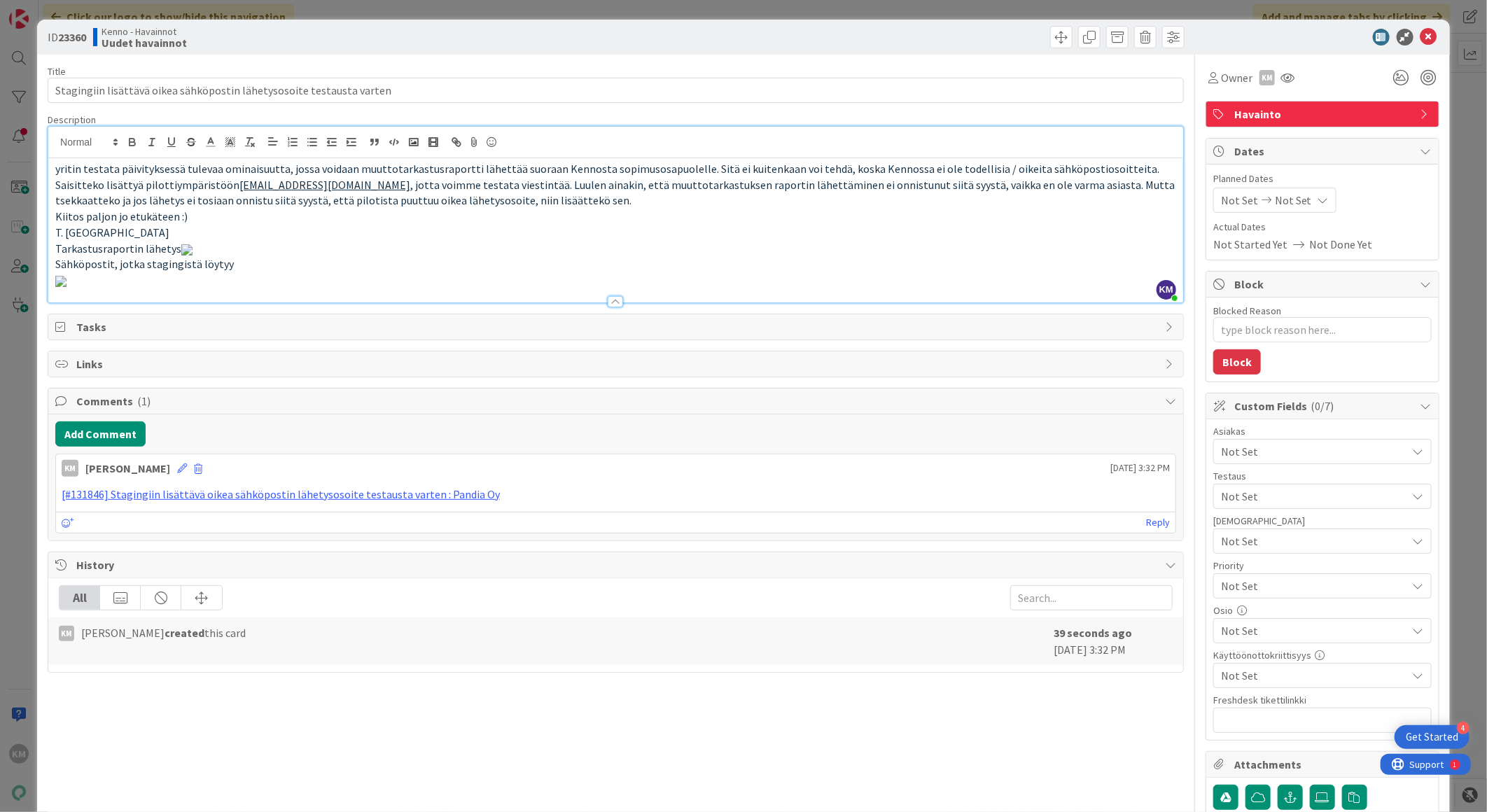
click at [1314, 457] on span "Not Set" at bounding box center [1314, 452] width 187 height 17
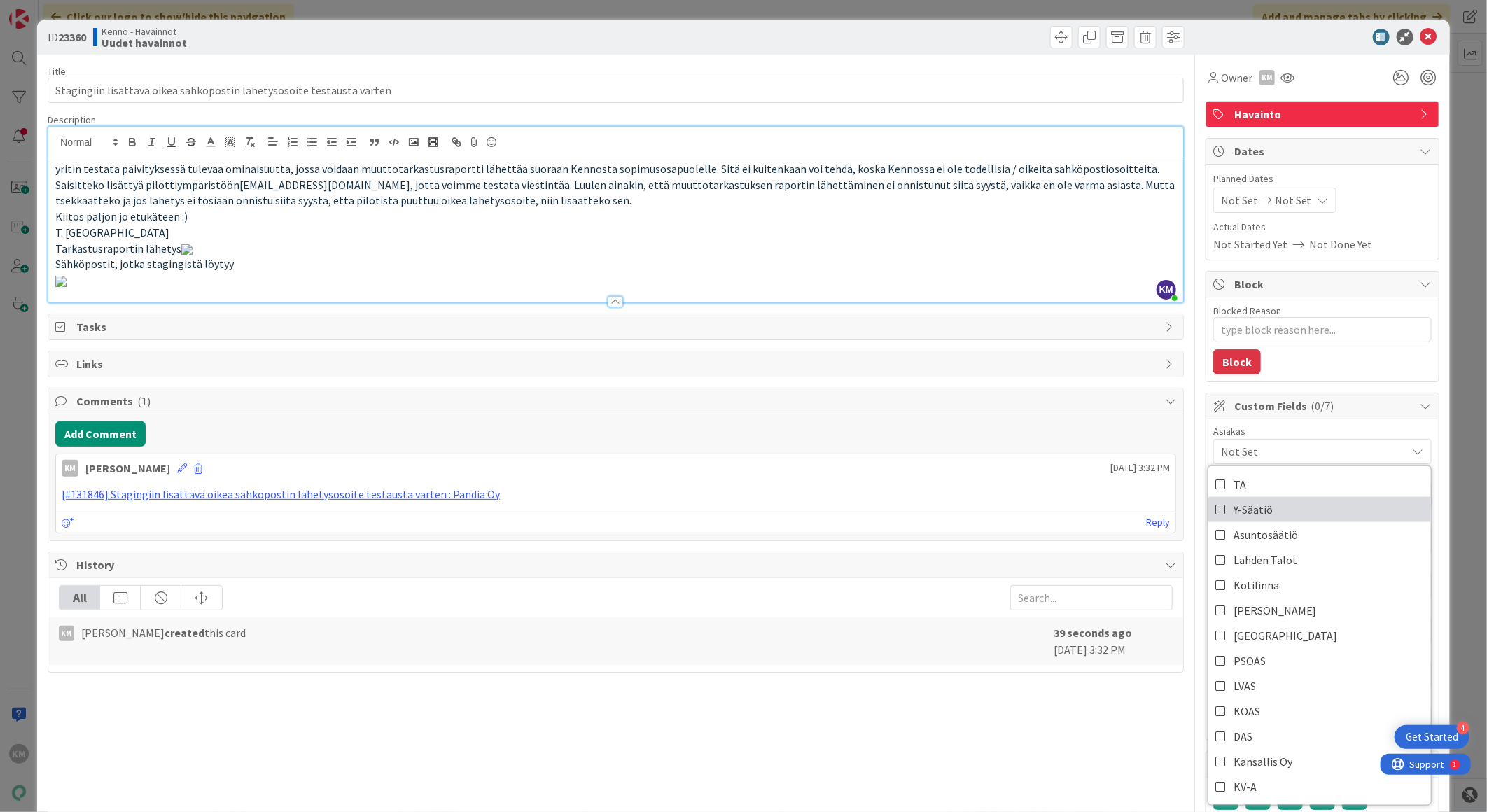
click at [1273, 510] on link "Y-Säätiö" at bounding box center [1319, 510] width 222 height 26
type textarea "x"
click at [1081, 257] on p "Tarkastusraportin lähetys" at bounding box center [615, 249] width 1121 height 16
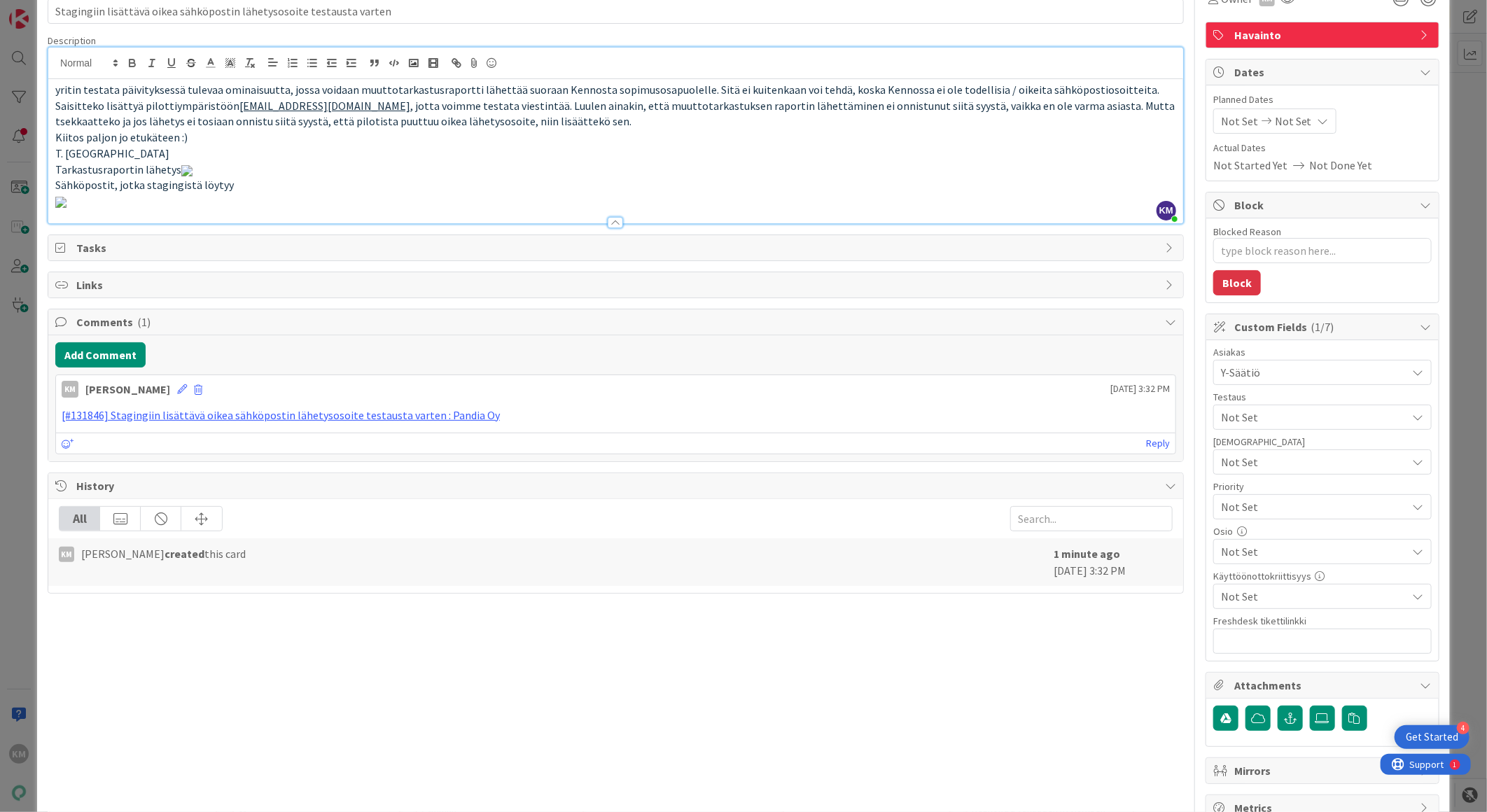
scroll to position [78, 0]
paste input "https://pandia-help.freshdesk.com/a/tickets/131846"
type input "https://pandia-help.freshdesk.com/a/tickets/131846"
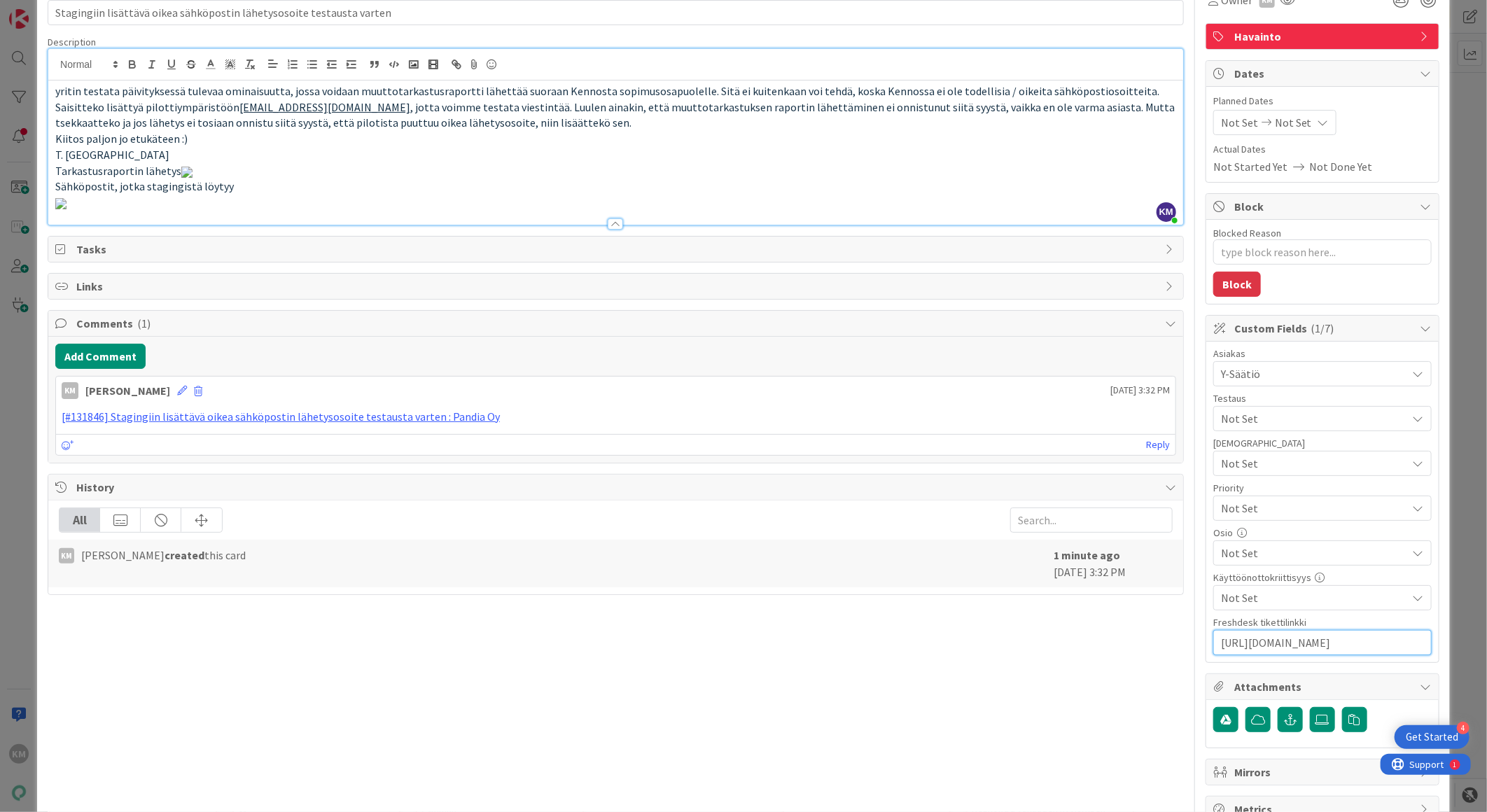
scroll to position [0, 41]
type textarea "x"
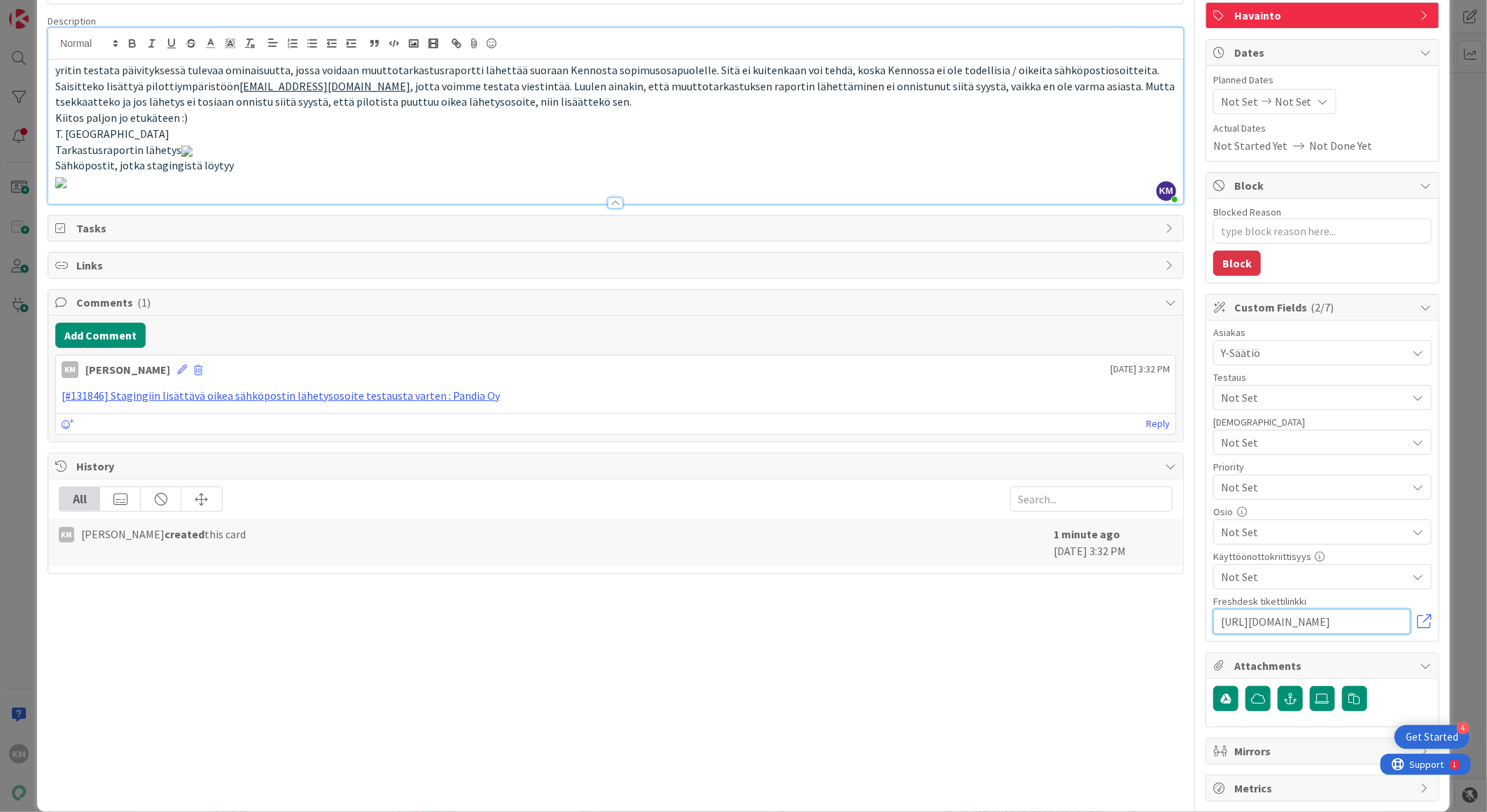
scroll to position [0, 0]
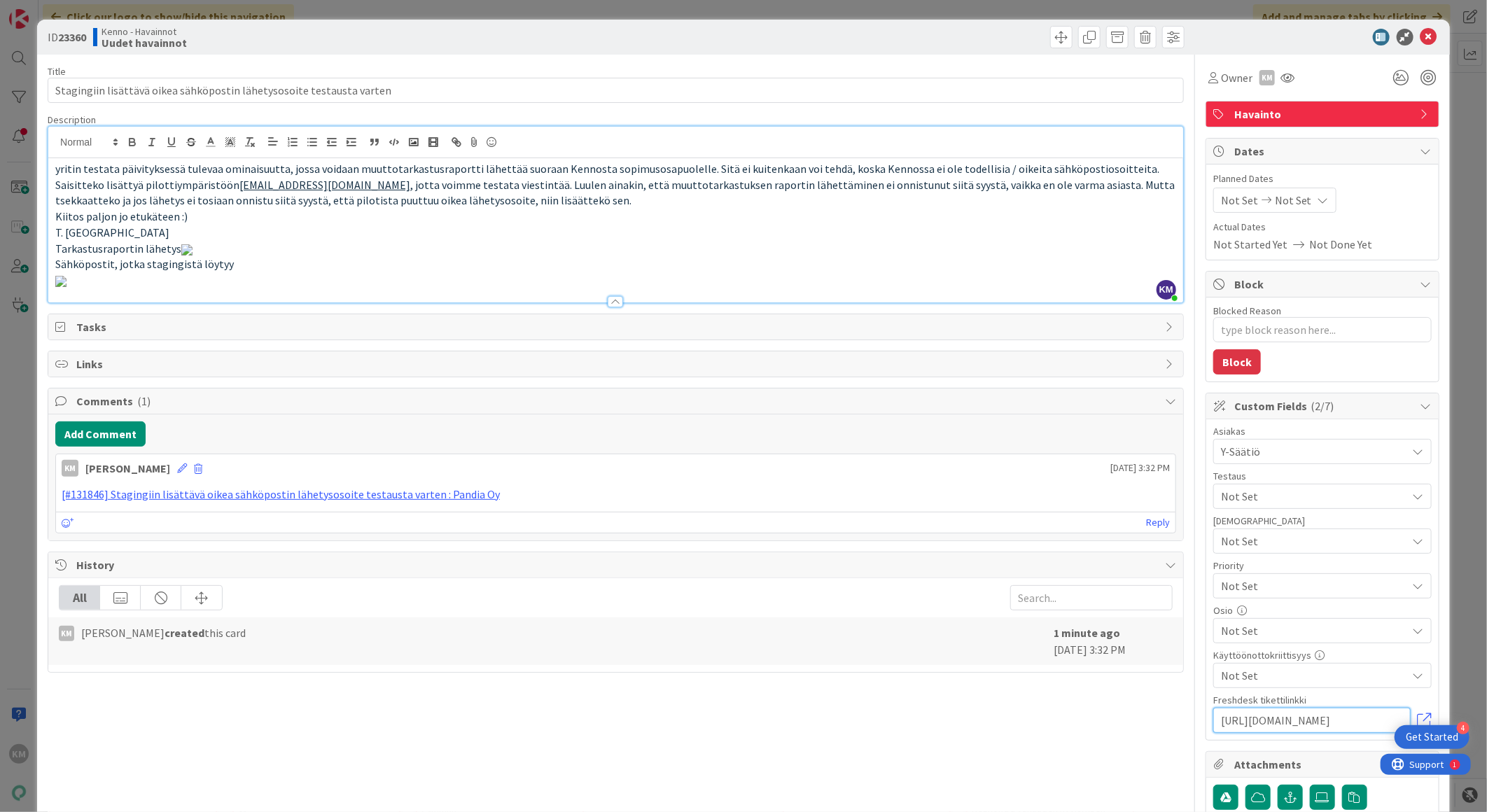
type input "https://pandia-help.freshdesk.com/a/tickets/131846"
click at [81, 35] on b "23360" at bounding box center [72, 37] width 28 height 14
copy b "23360"
click at [1421, 32] on icon at bounding box center [1429, 37] width 17 height 17
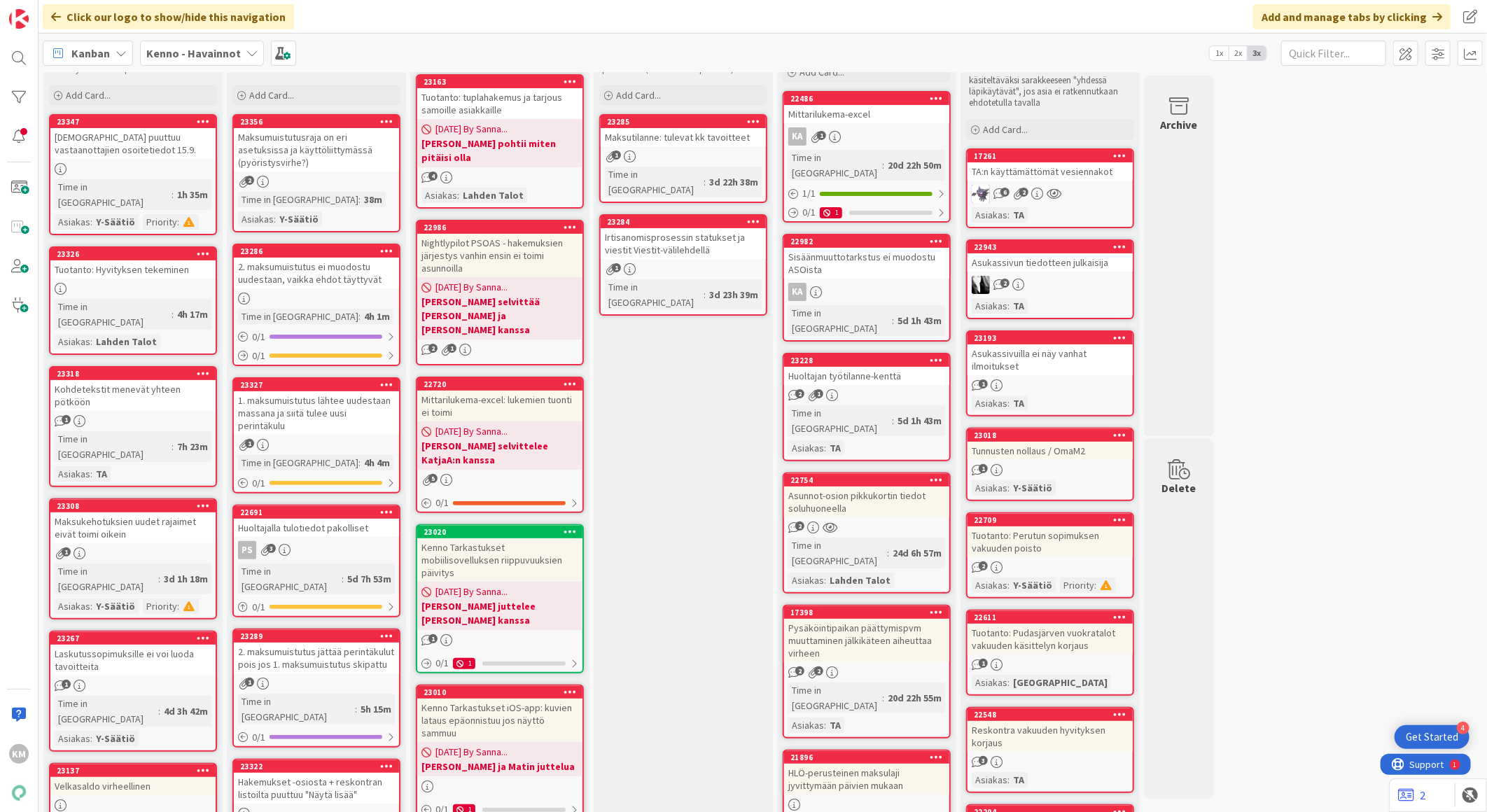
scroll to position [78, 0]
click at [1087, 187] on div "6 2" at bounding box center [1050, 194] width 165 height 18
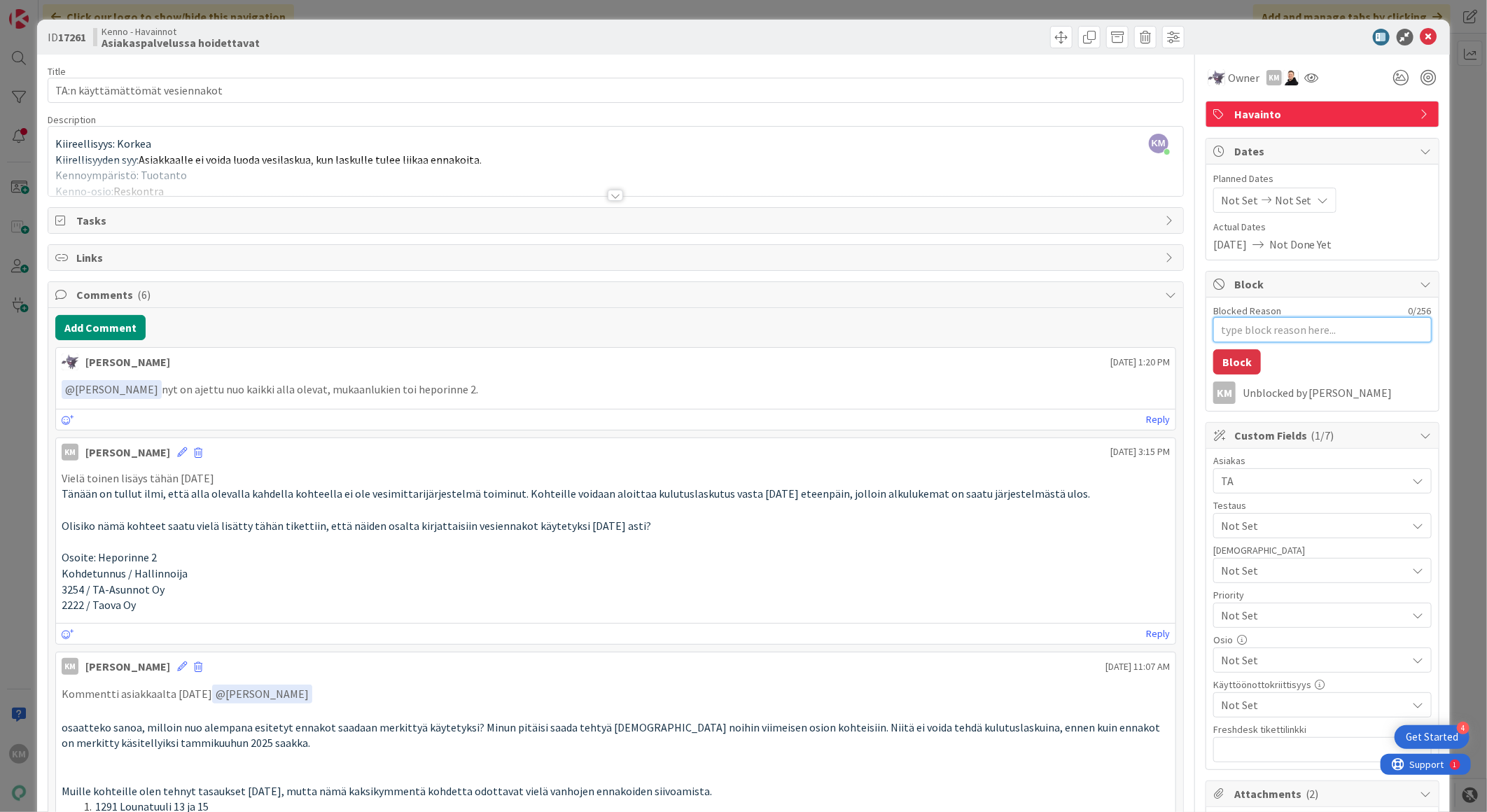
click at [1259, 323] on textarea "Blocked Reason" at bounding box center [1323, 330] width 218 height 26
type textarea "x"
type textarea "O"
type textarea "x"
type textarea "Od"
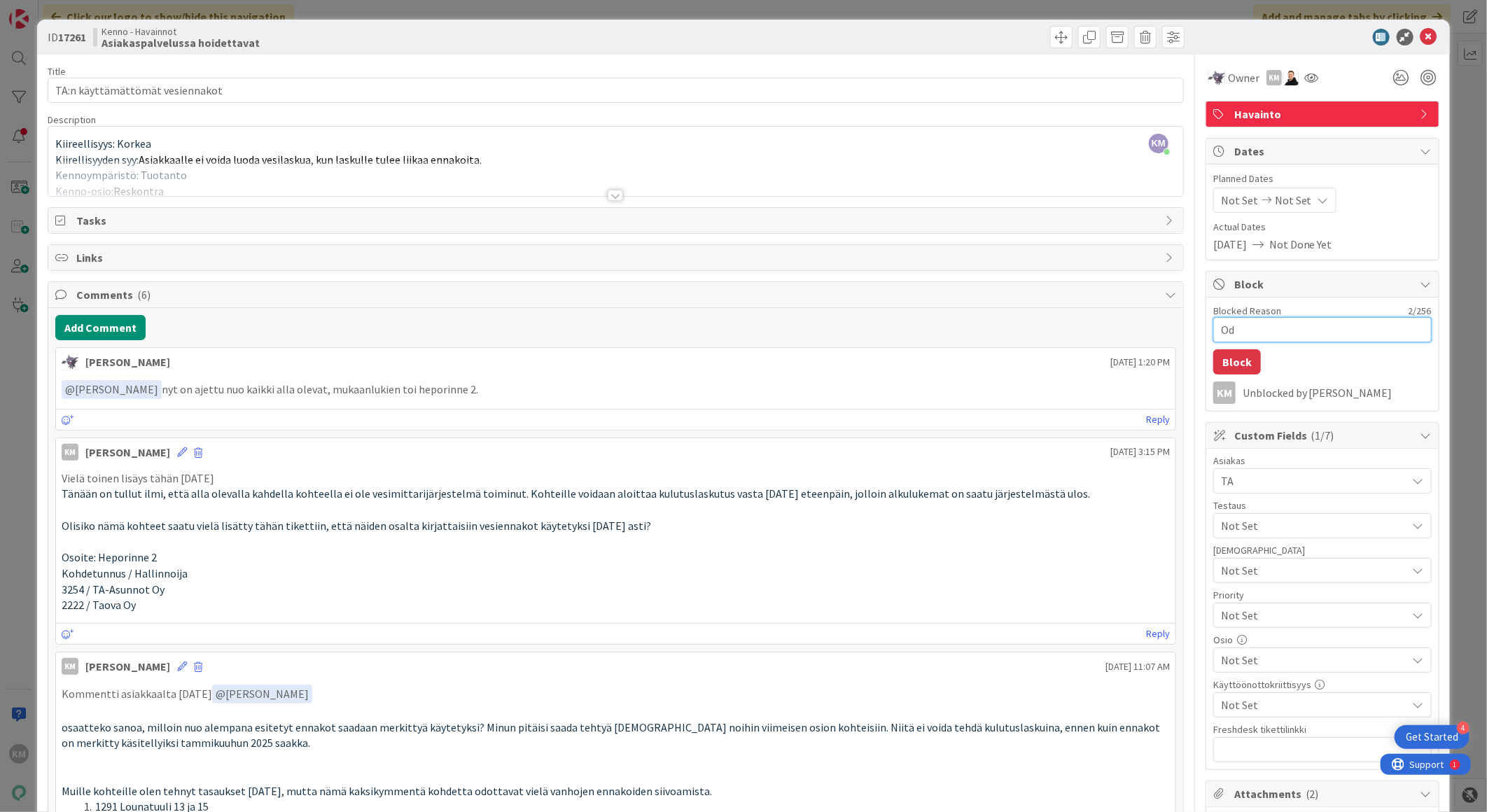
type textarea "x"
type textarea "Odo"
type textarea "x"
type textarea "Odot"
type textarea "x"
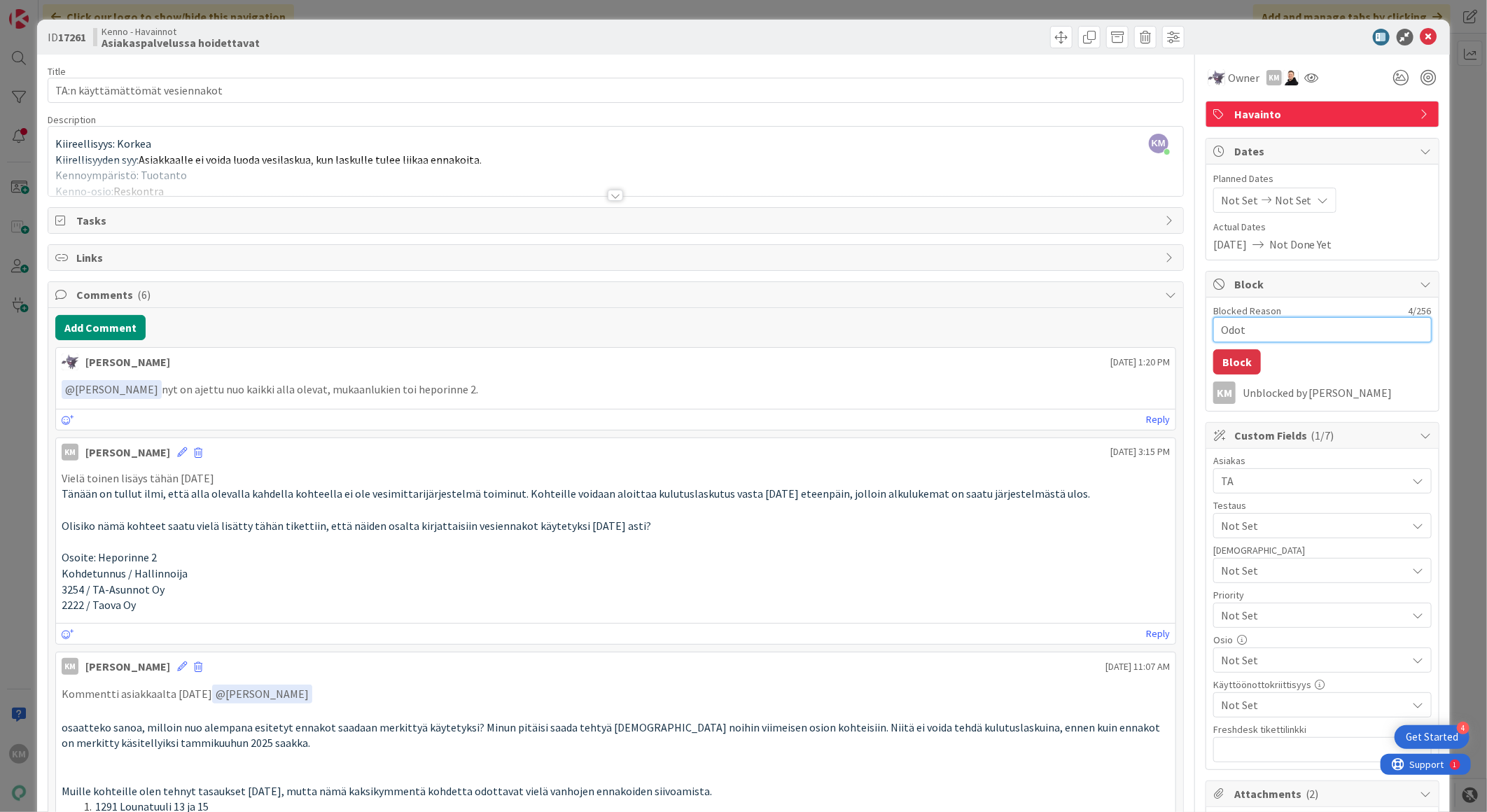
type textarea "Odott"
type textarea "x"
type textarea "Odotta"
type textarea "x"
type textarea "Odottaa"
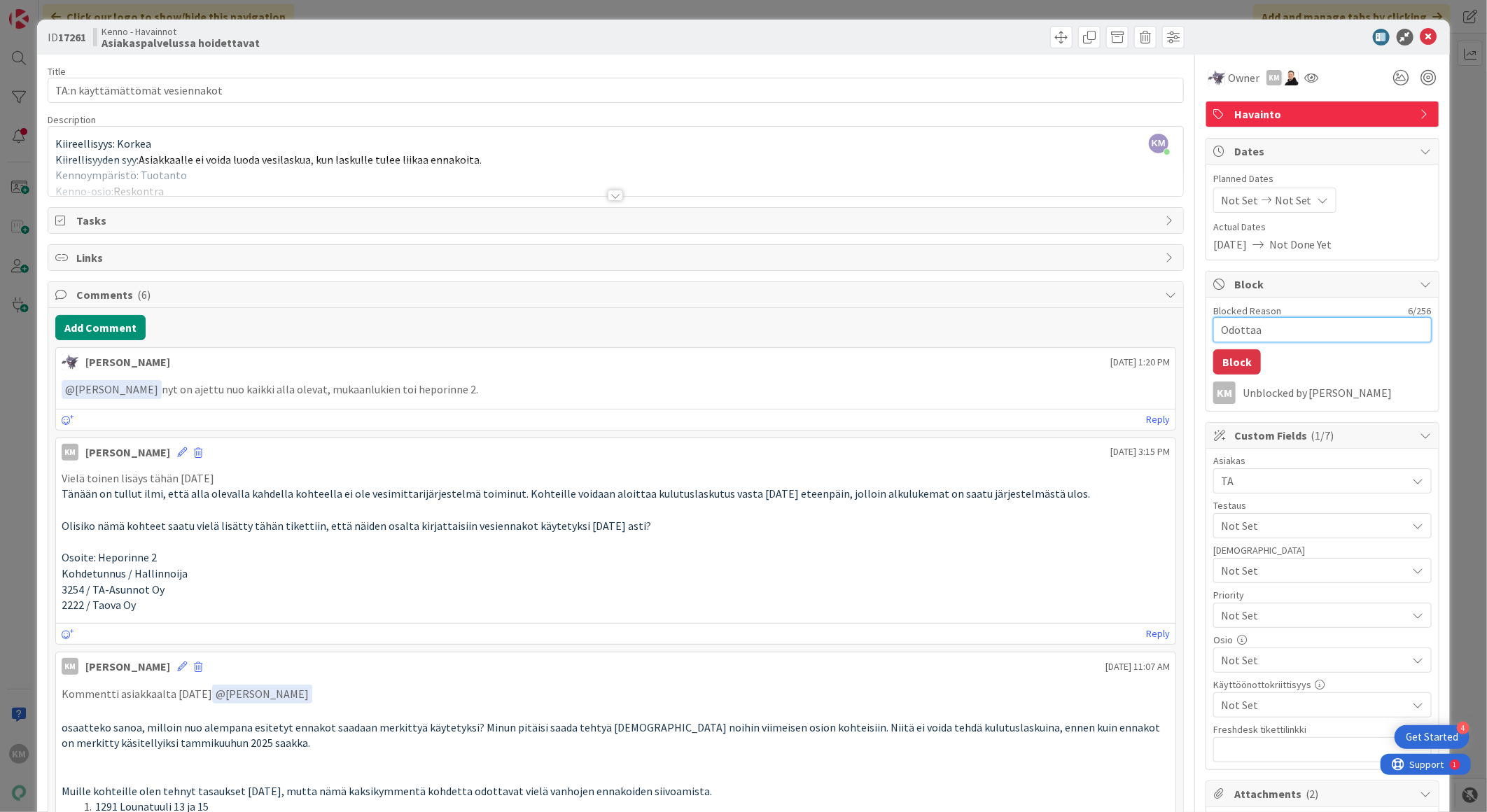
type textarea "x"
type textarea "Odottaa"
type textarea "x"
type textarea "Odottaa a"
type textarea "x"
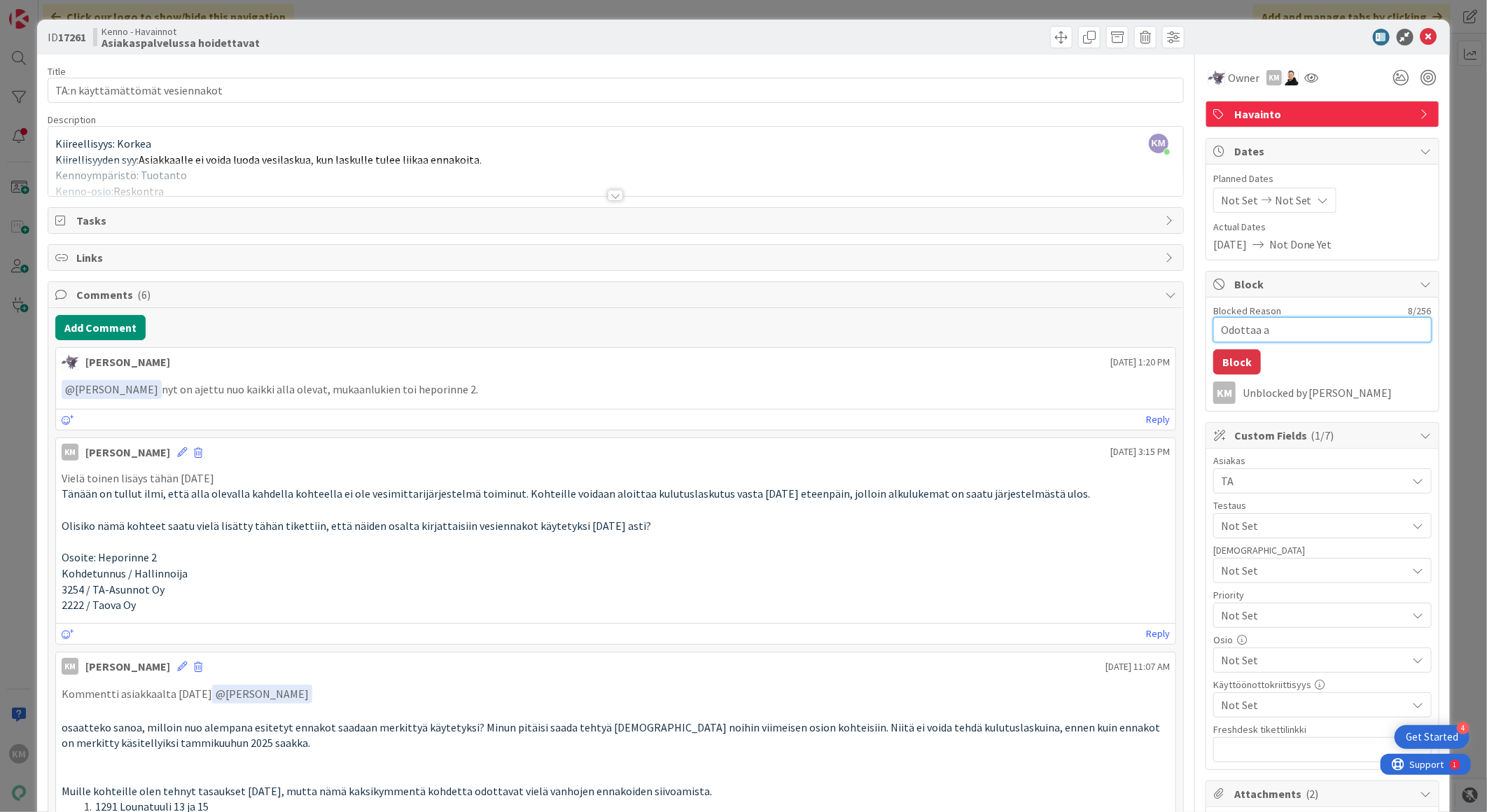
type textarea "Odottaa as"
type textarea "x"
type textarea "Odottaa asa"
type textarea "x"
type textarea "Odottaa asai"
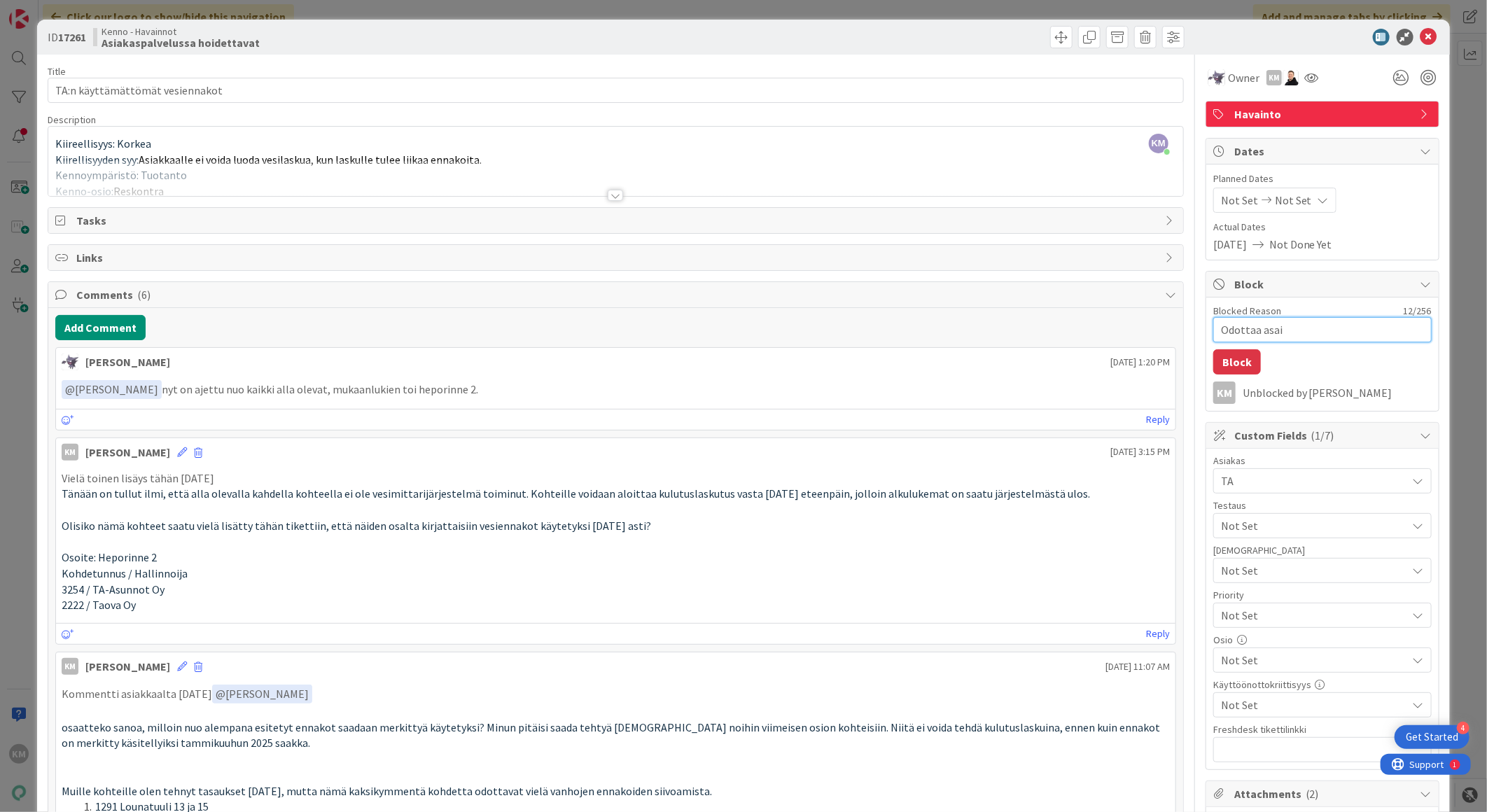
type textarea "x"
type textarea "Odottaa asaia"
type textarea "x"
type textarea "Odottaa asaiak"
type textarea "x"
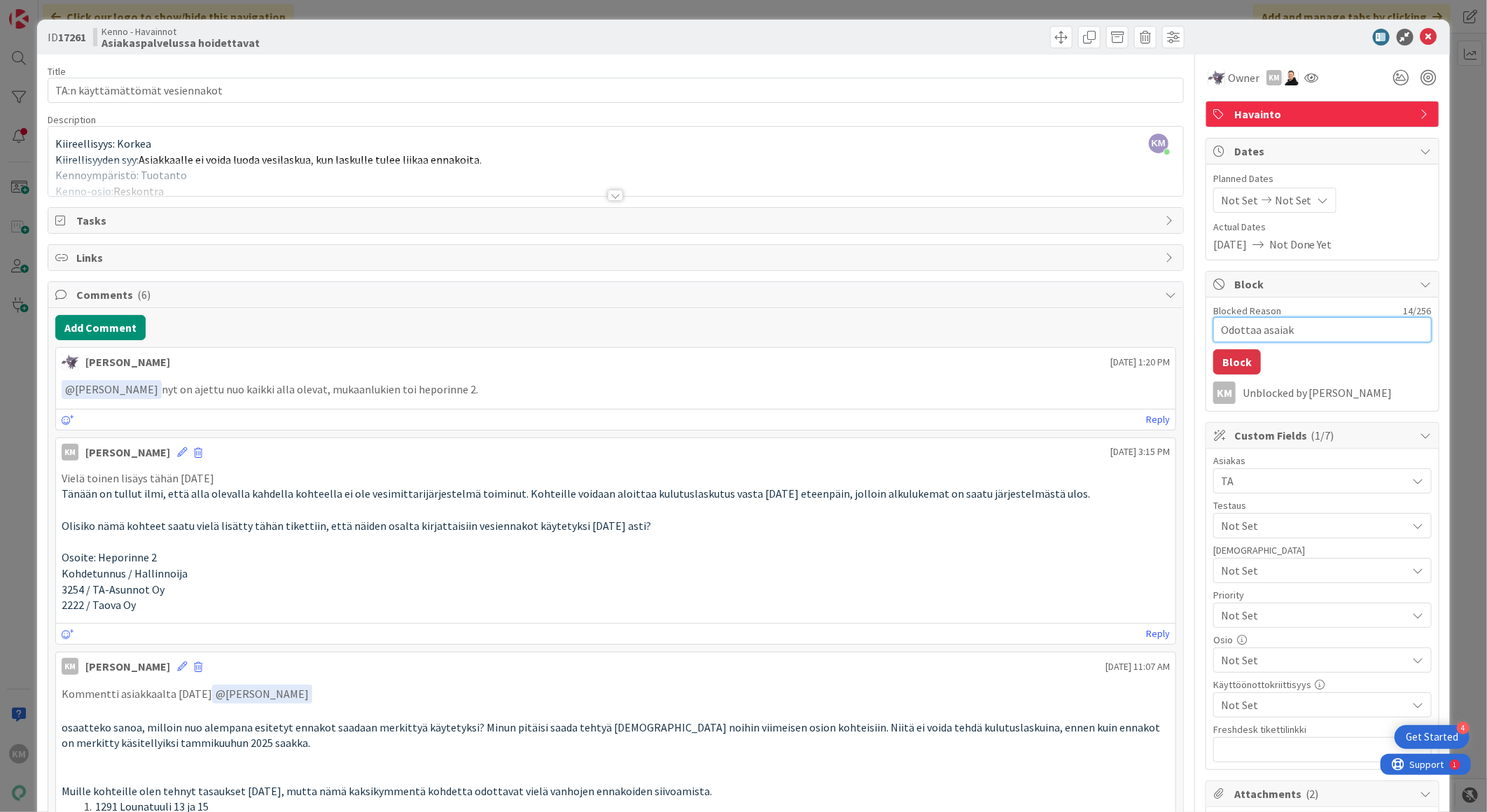
type textarea "Odottaa asaiaks"
type textarea "x"
type textarea "Odottaa asaiak"
type textarea "x"
type textarea "Odottaa asaiaka"
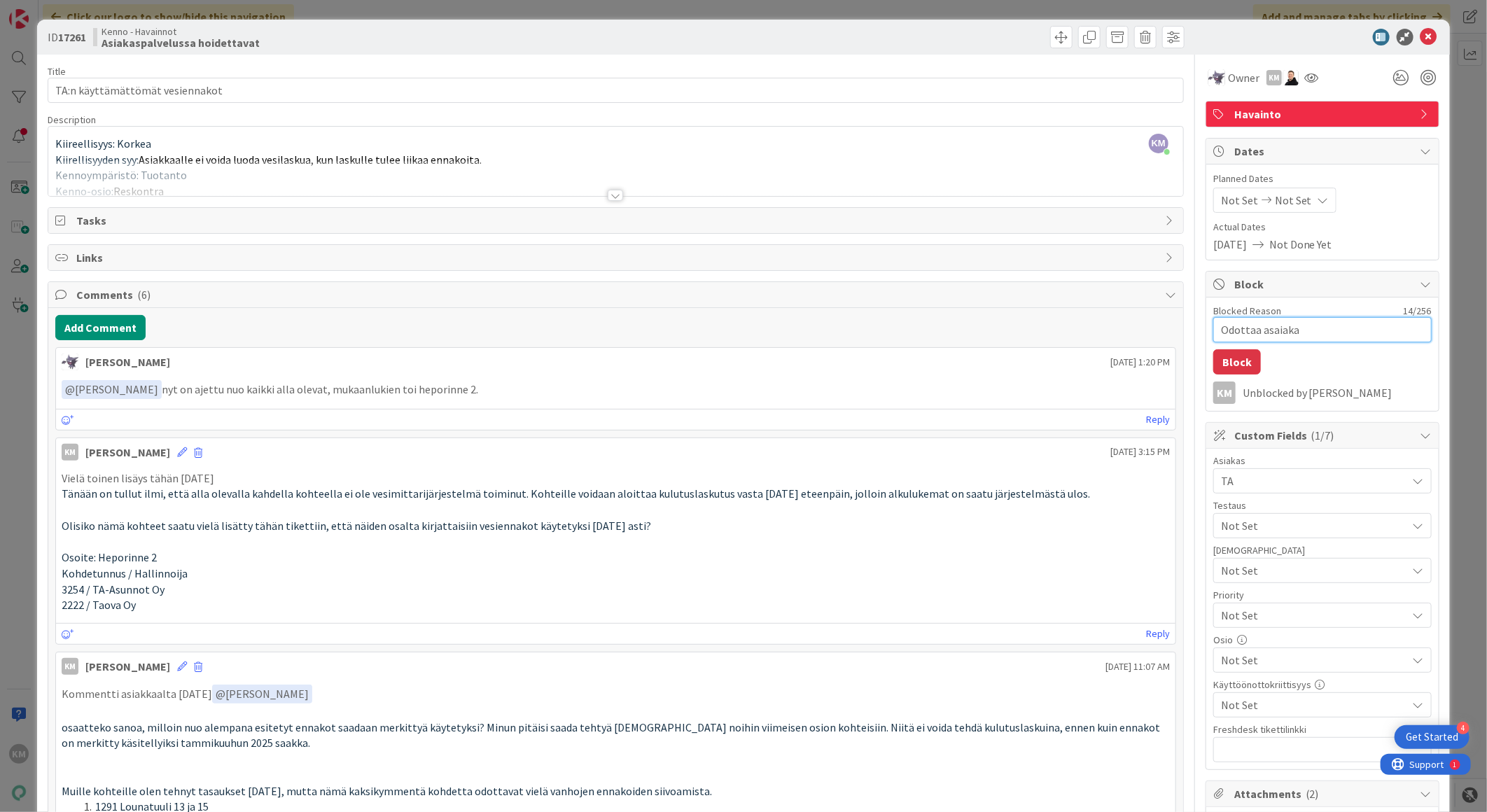
type textarea "x"
type textarea "Odottaa asaiakas"
type textarea "x"
type textarea "Odottaa asaiakast"
type textarea "x"
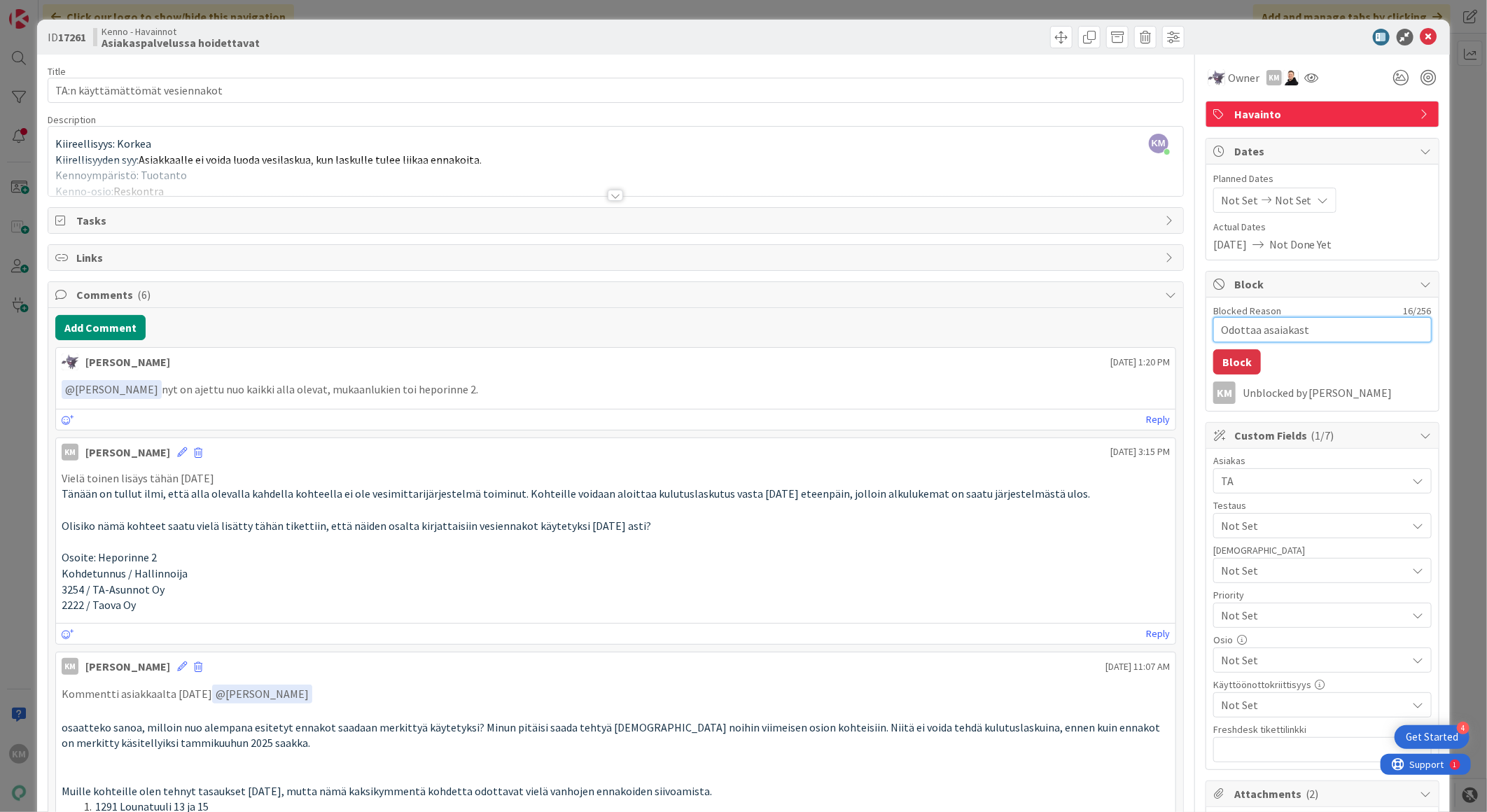
type textarea "Odottaa asaiakasta"
type textarea "x"
type textarea "Odottaa asaiakasta"
type textarea "x"
type textarea "Odottaa asaiakasta"
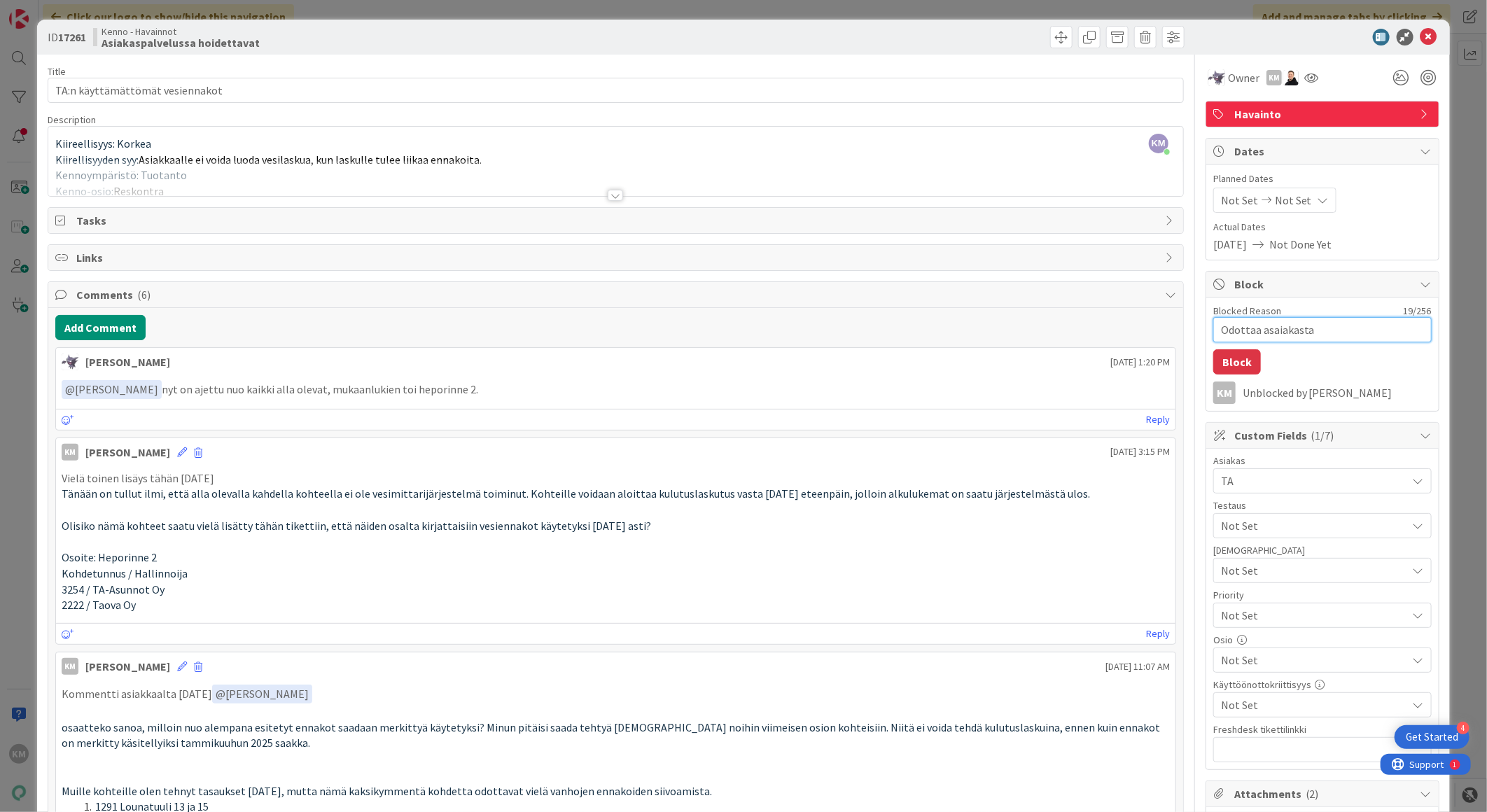
type textarea "x"
type textarea "Odottaa asaiakast"
type textarea "x"
type textarea "Odottaa asaiakas"
type textarea "x"
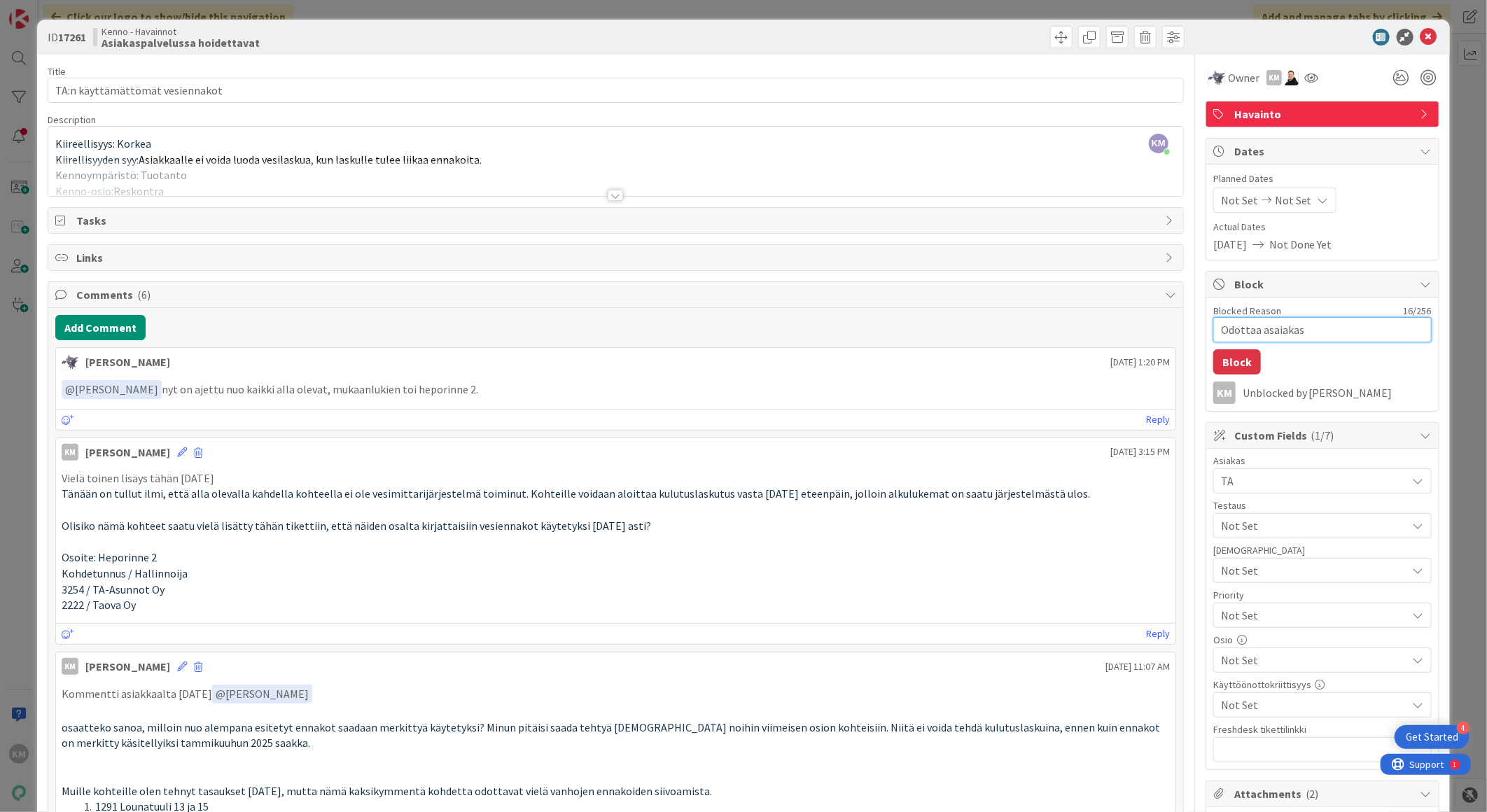
type textarea "Odottaa asaiaka"
type textarea "x"
type textarea "Odottaa asaiak"
type textarea "x"
type textarea "Odottaa asaia"
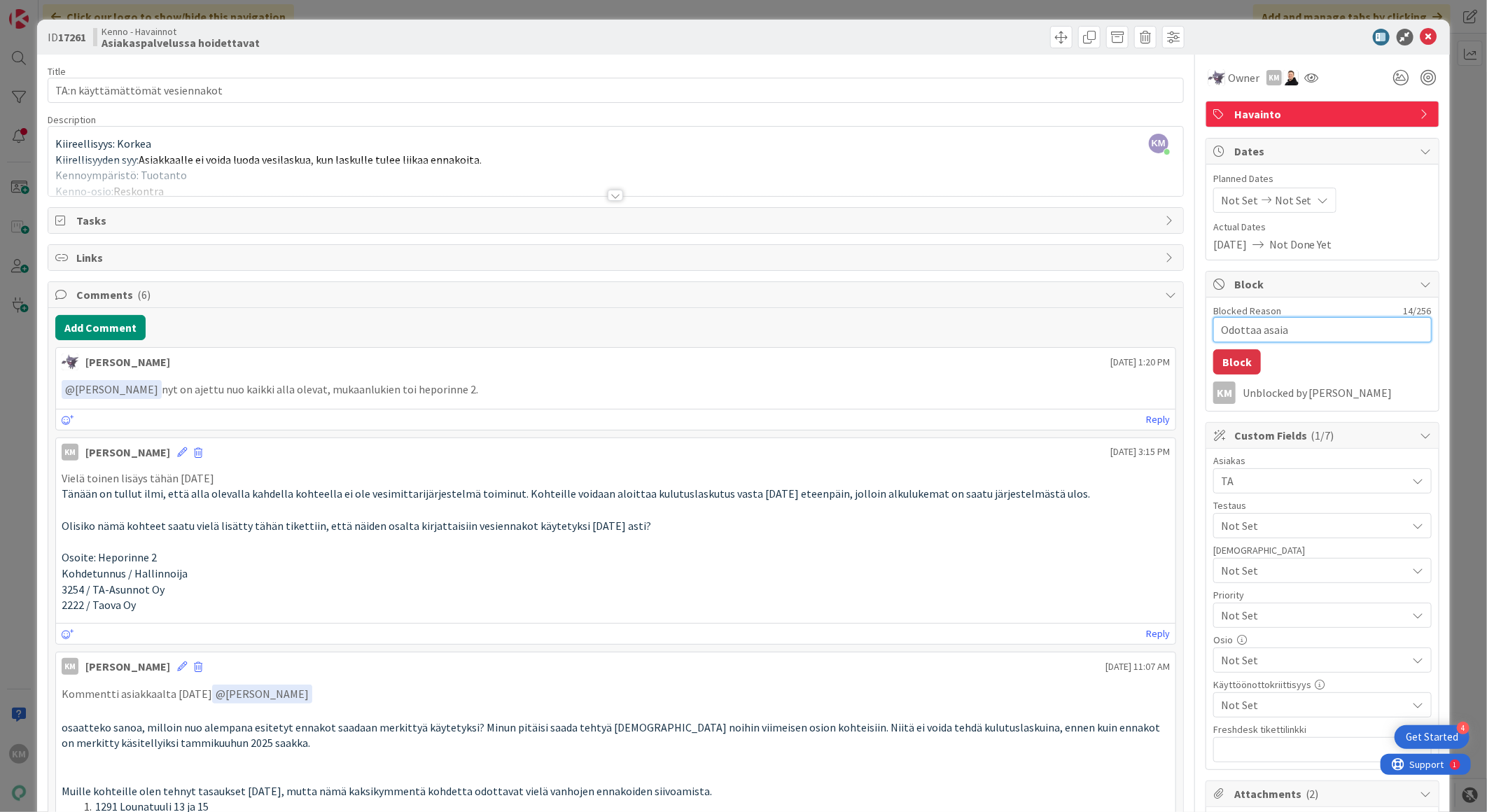
type textarea "x"
type textarea "Odottaa asai"
type textarea "x"
type textarea "Odottaa asa"
type textarea "x"
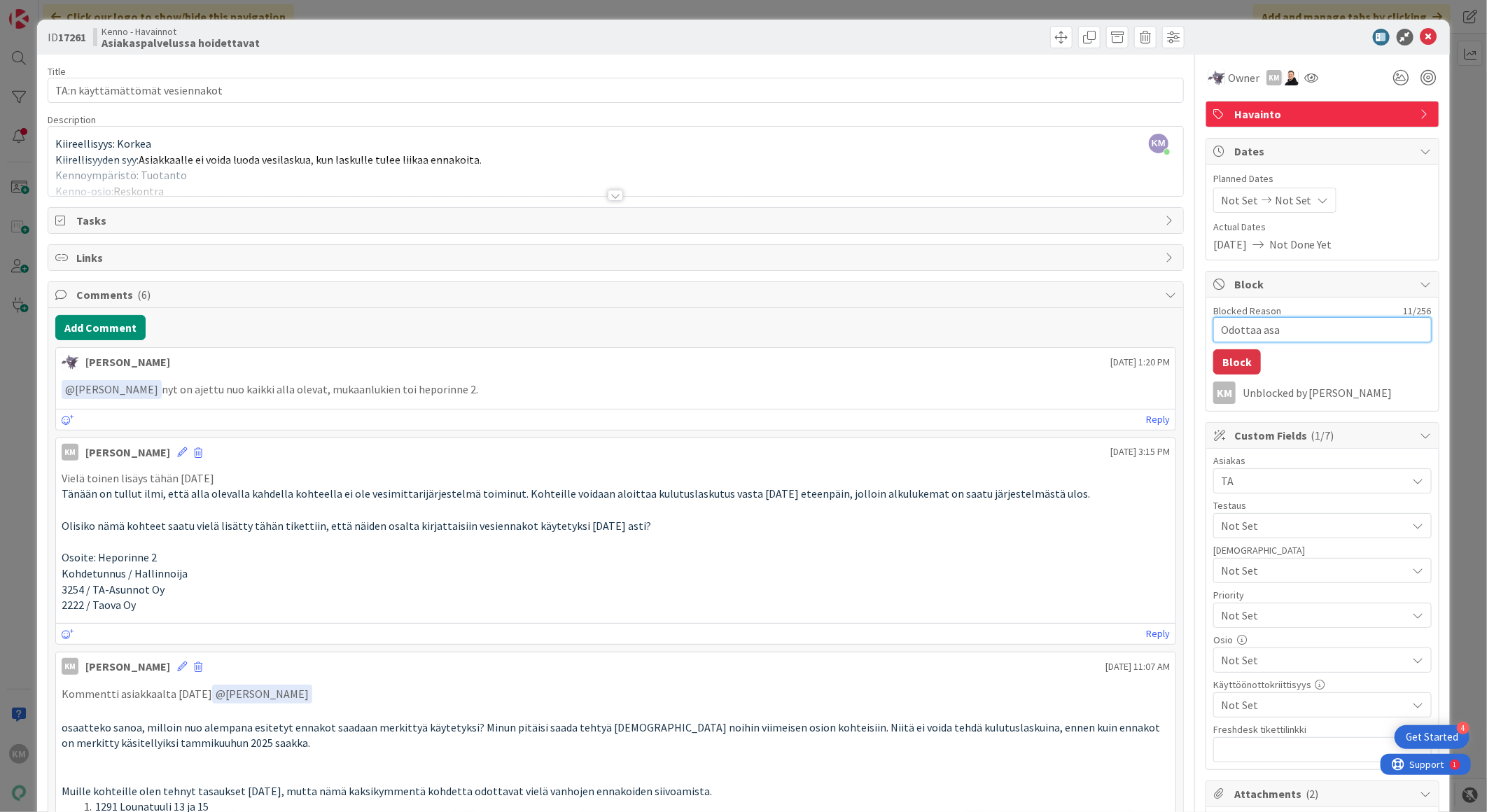
type textarea "Odottaa as"
type textarea "x"
type textarea "Odottaa asi"
type textarea "x"
type textarea "Odottaa asia"
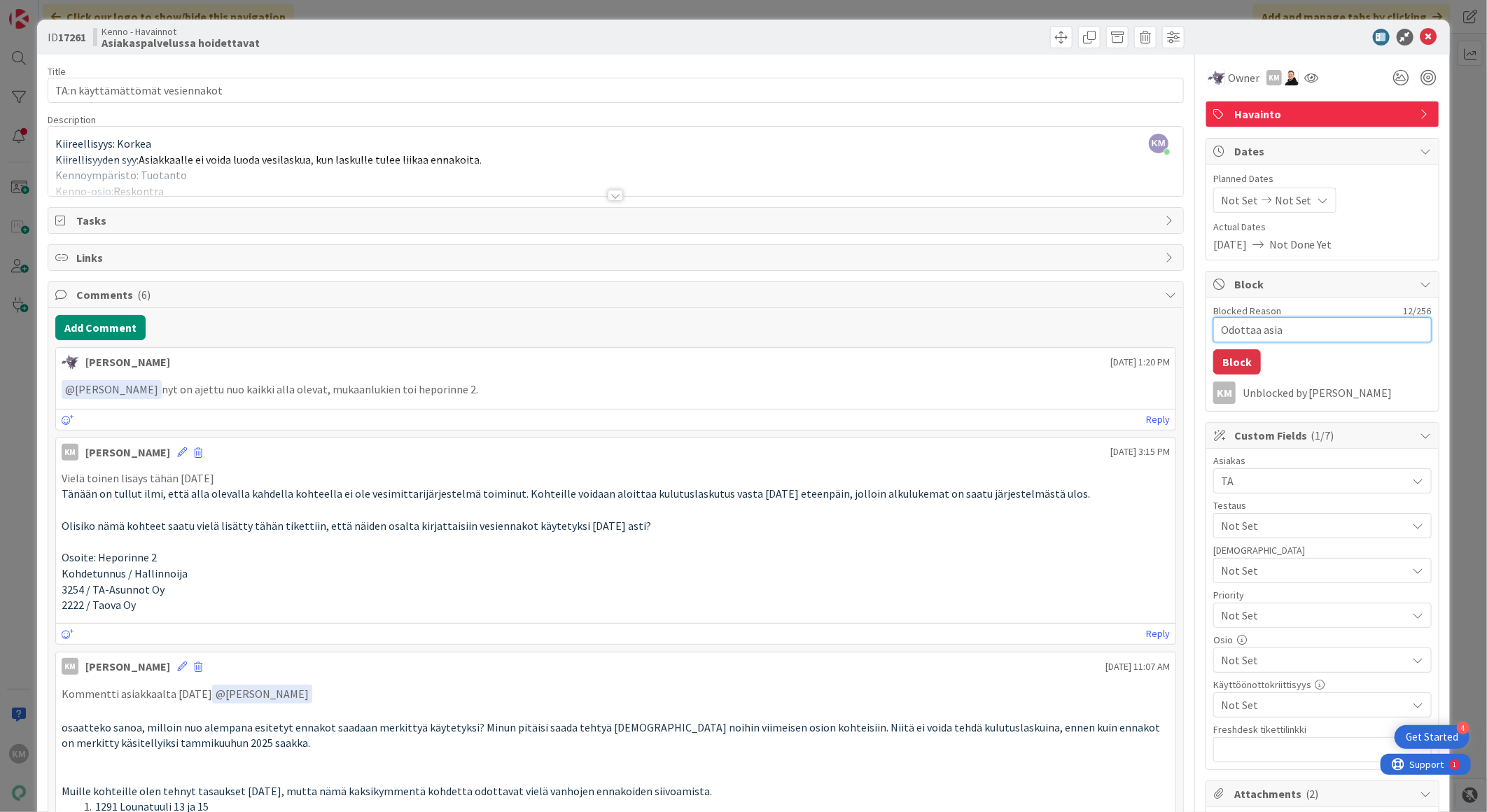
type textarea "x"
type textarea "Odottaa asiak"
type textarea "x"
type textarea "Odottaa asiaka"
type textarea "x"
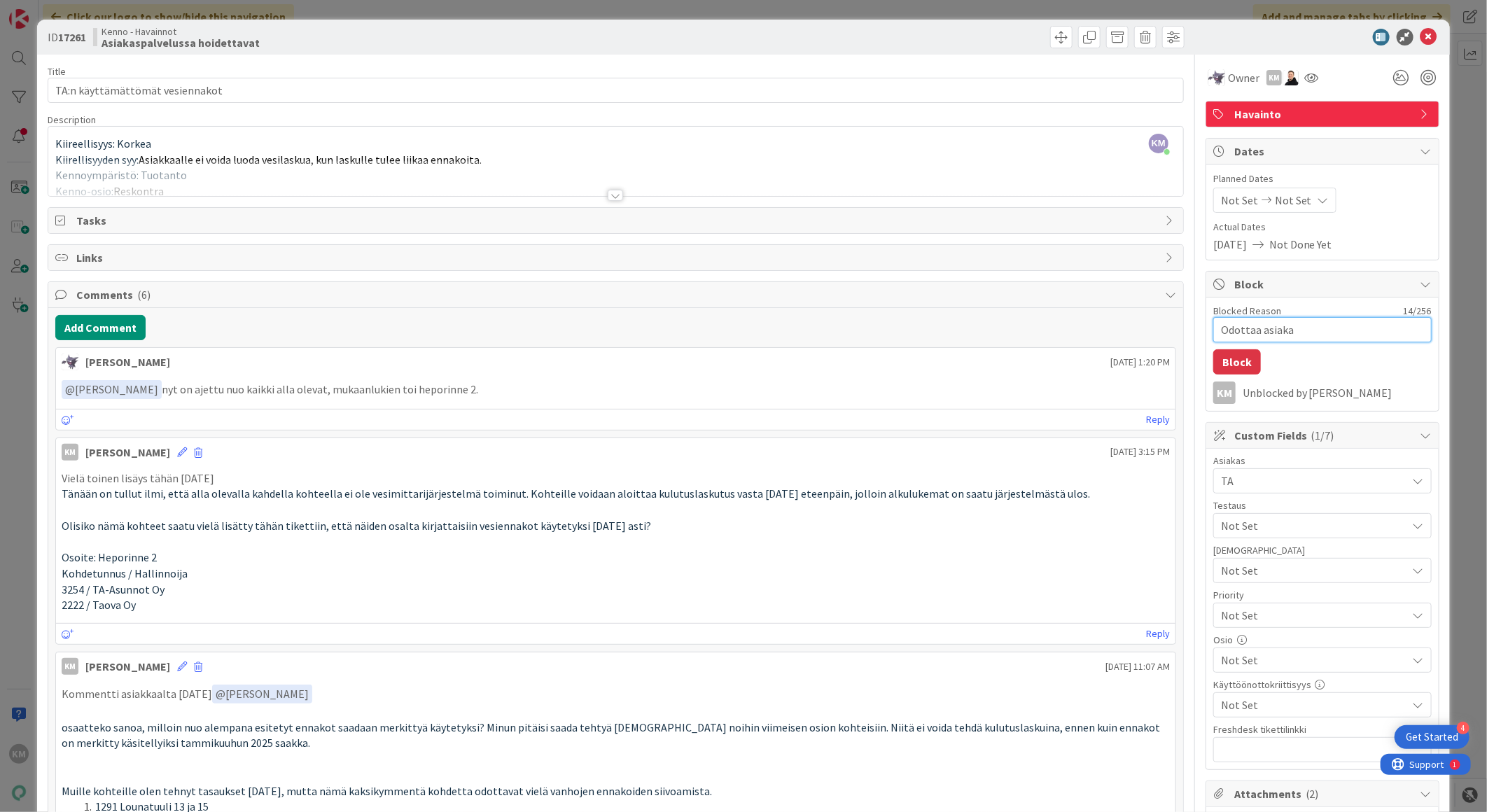
type textarea "Odottaa asiakas"
type textarea "x"
type textarea "Odottaa asiakast"
type textarea "x"
type textarea "Odottaa asiakasta"
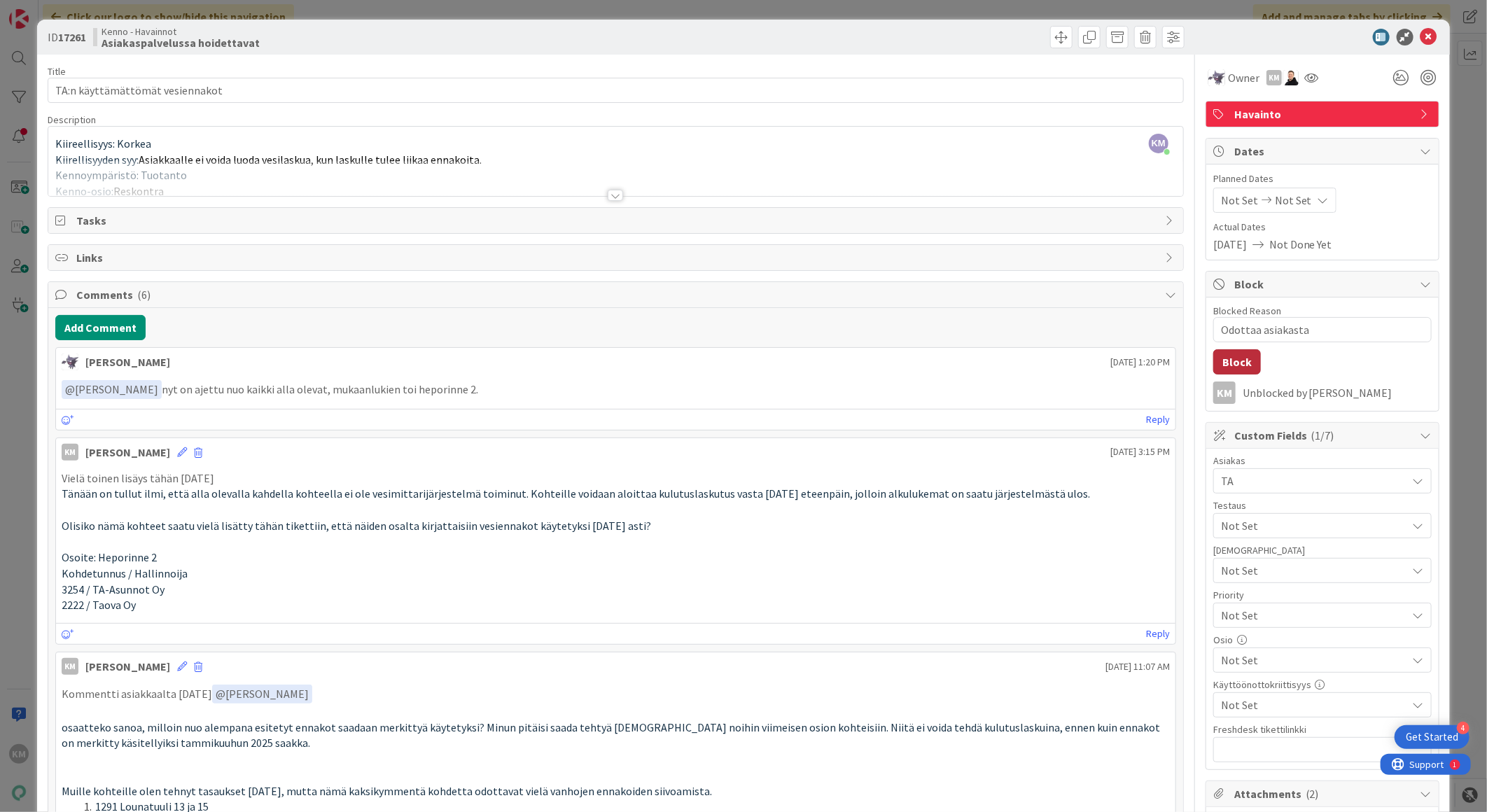
click at [1220, 368] on button "Block" at bounding box center [1237, 362] width 48 height 26
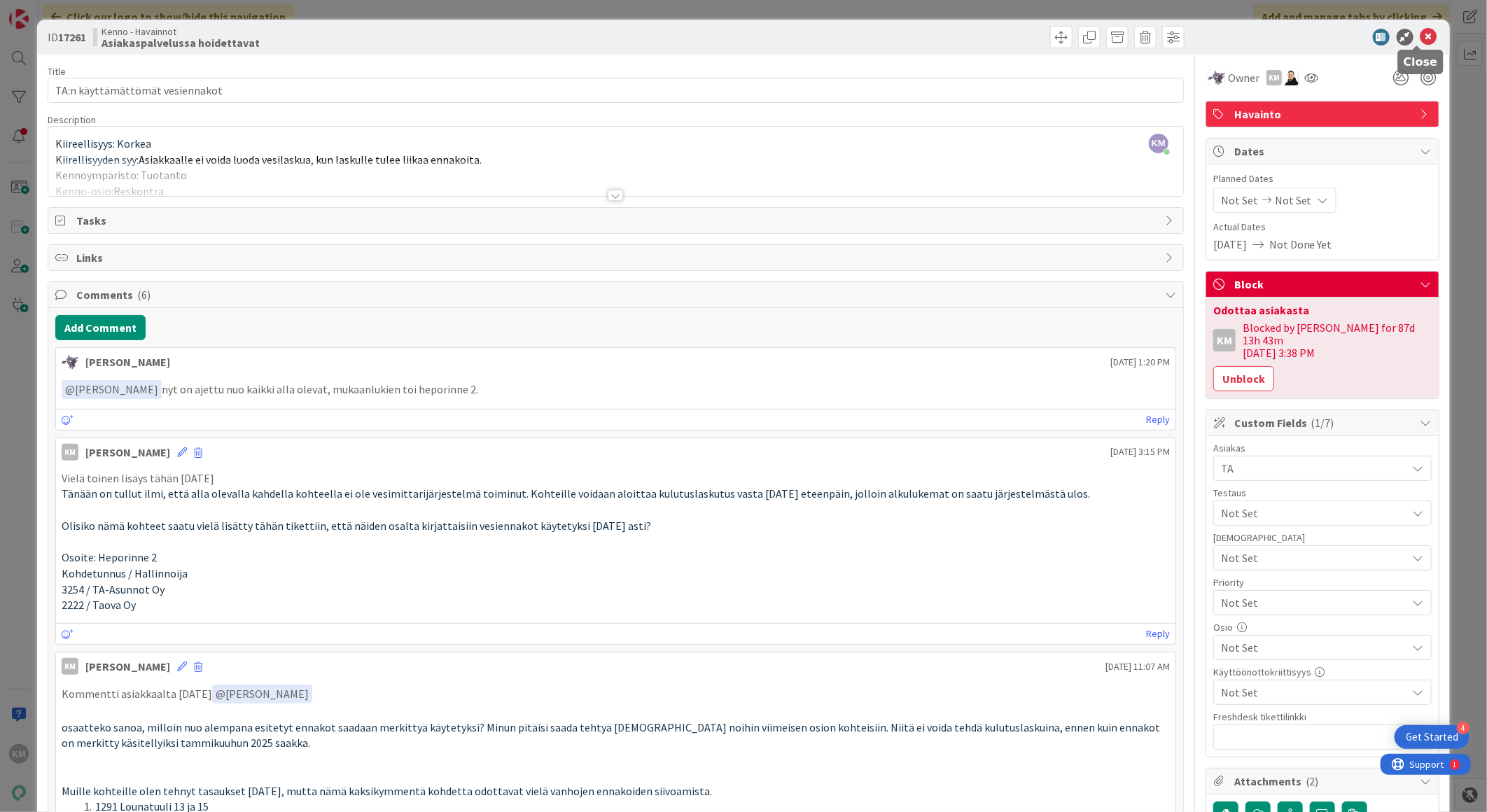
click at [1421, 32] on icon at bounding box center [1429, 37] width 17 height 17
